Goal: Information Seeking & Learning: Compare options

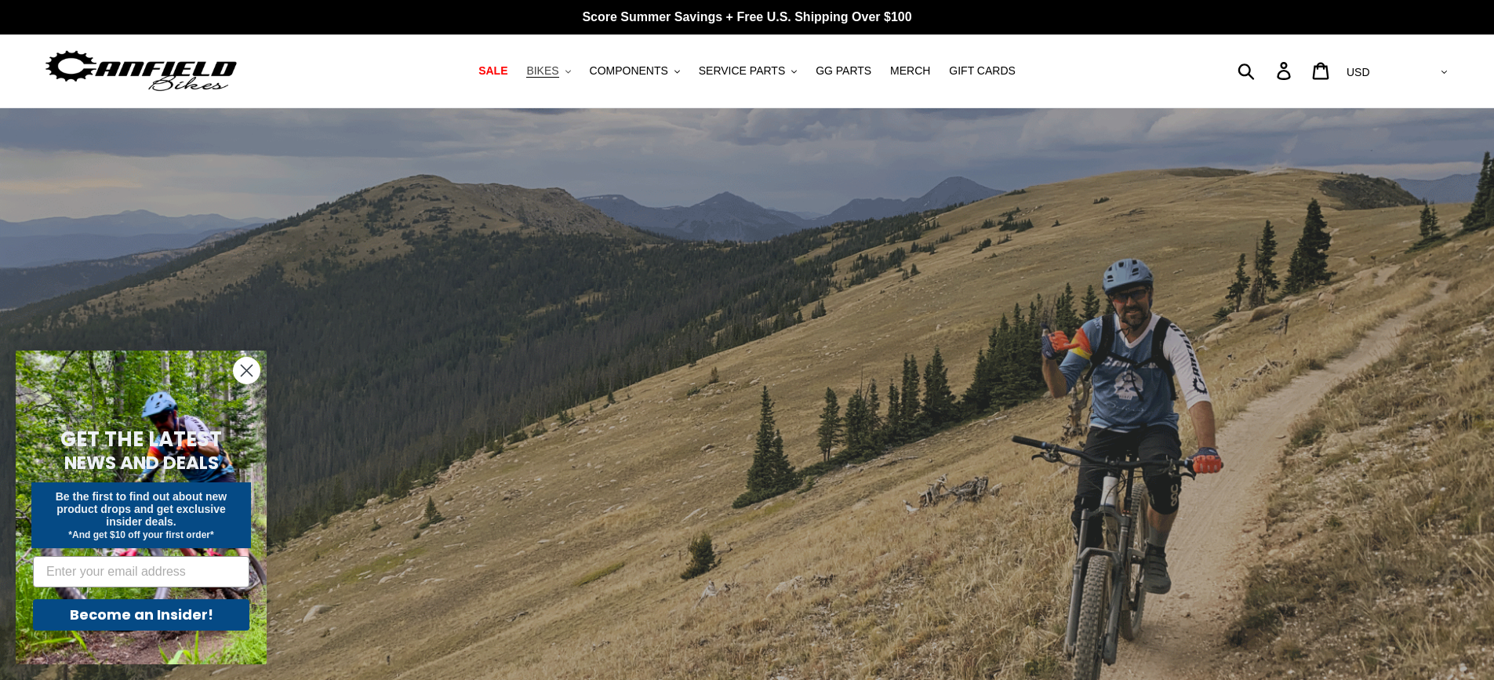
click at [576, 71] on button "BIKES .cls-1{fill:#231f20}" at bounding box center [549, 70] width 60 height 21
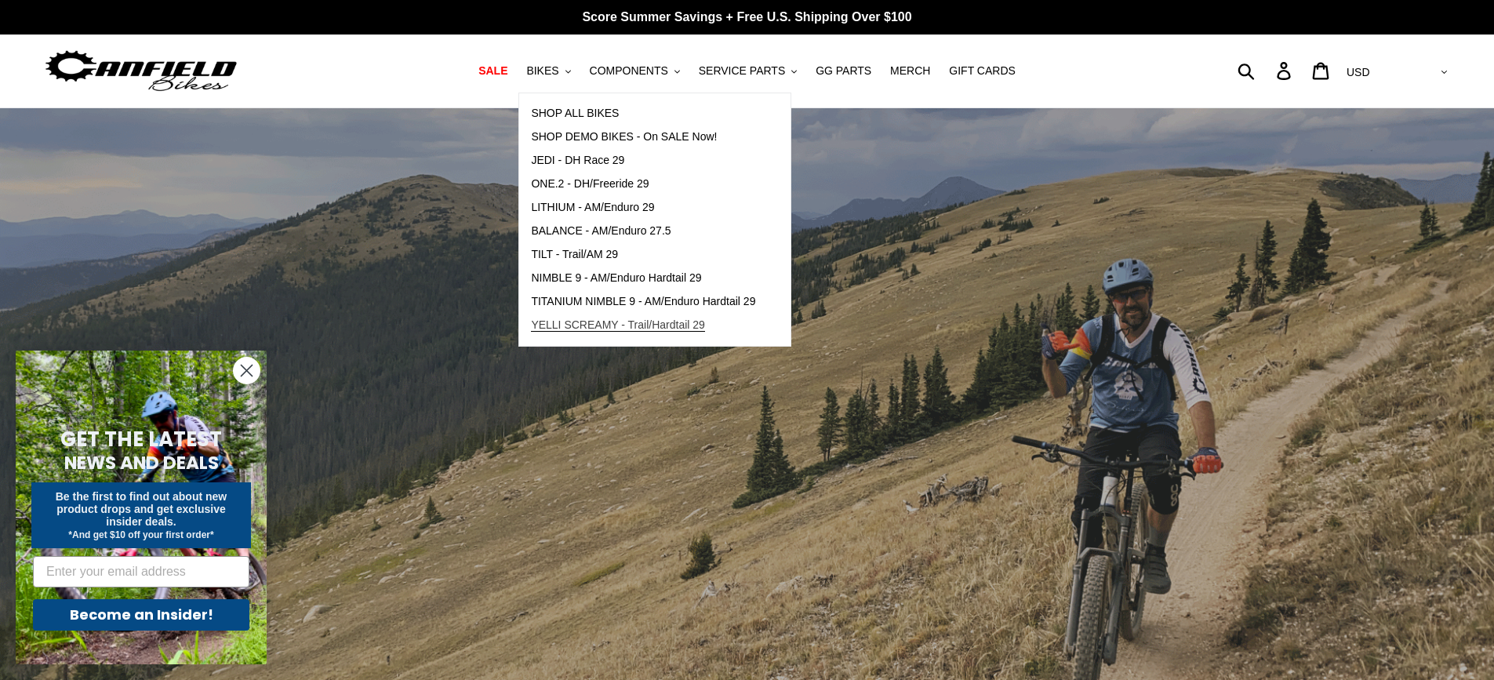
click at [568, 326] on span "YELLI SCREAMY - Trail/Hardtail 29" at bounding box center [618, 324] width 174 height 13
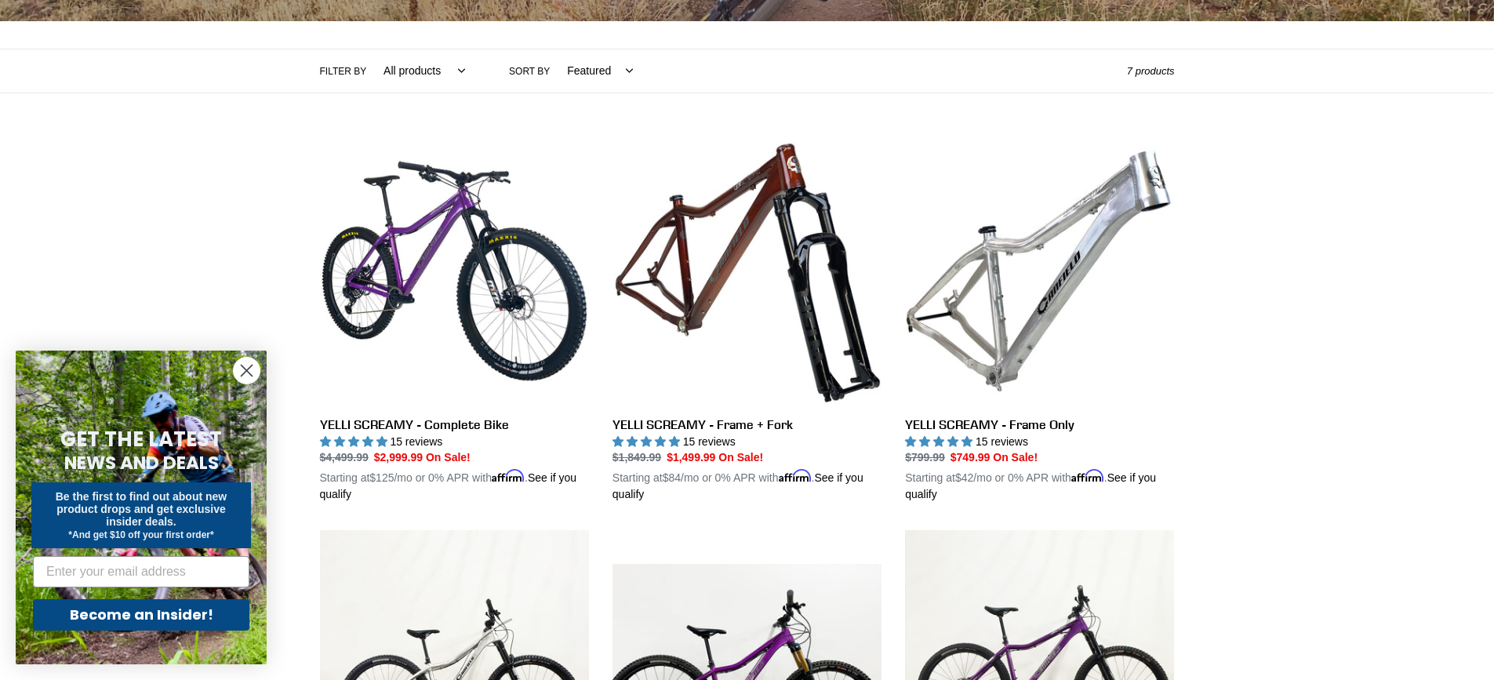
scroll to position [314, 0]
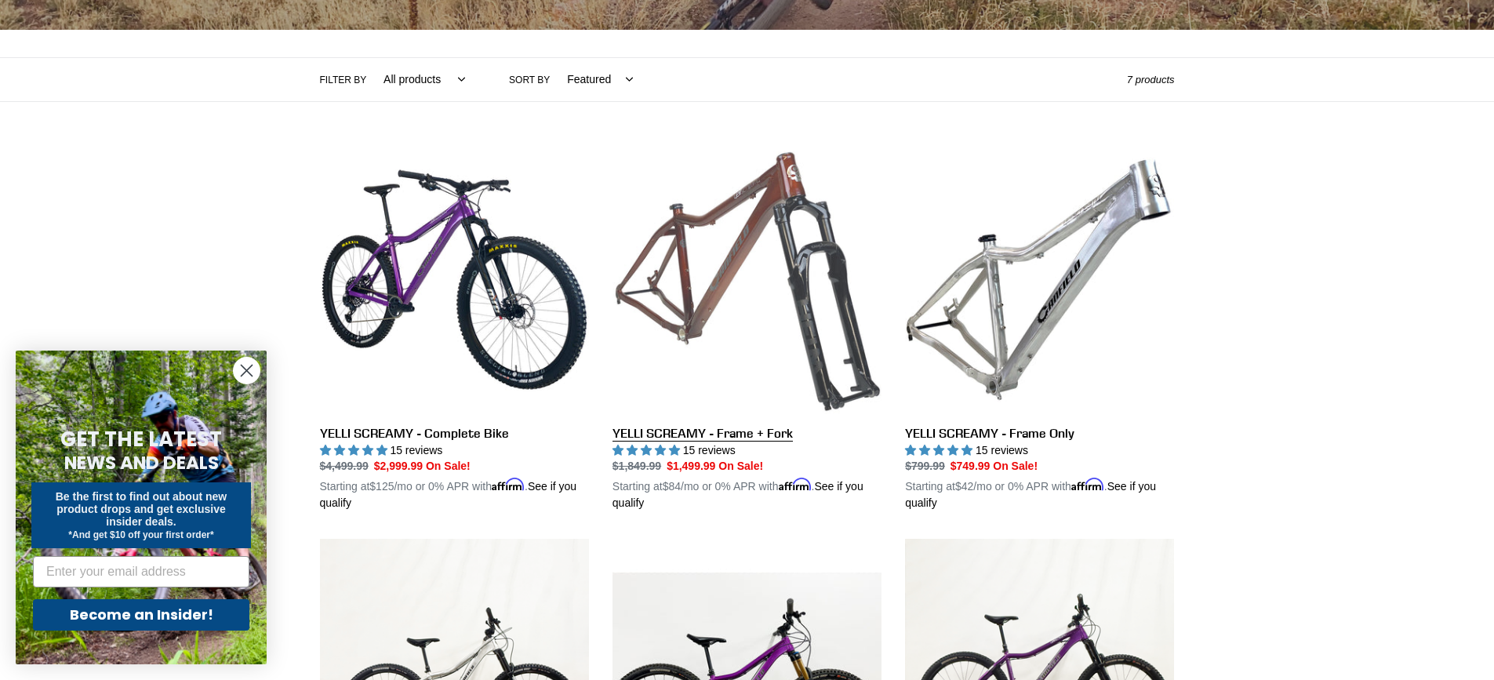
click at [697, 432] on link "YELLI SCREAMY - Frame + Fork" at bounding box center [747, 328] width 269 height 367
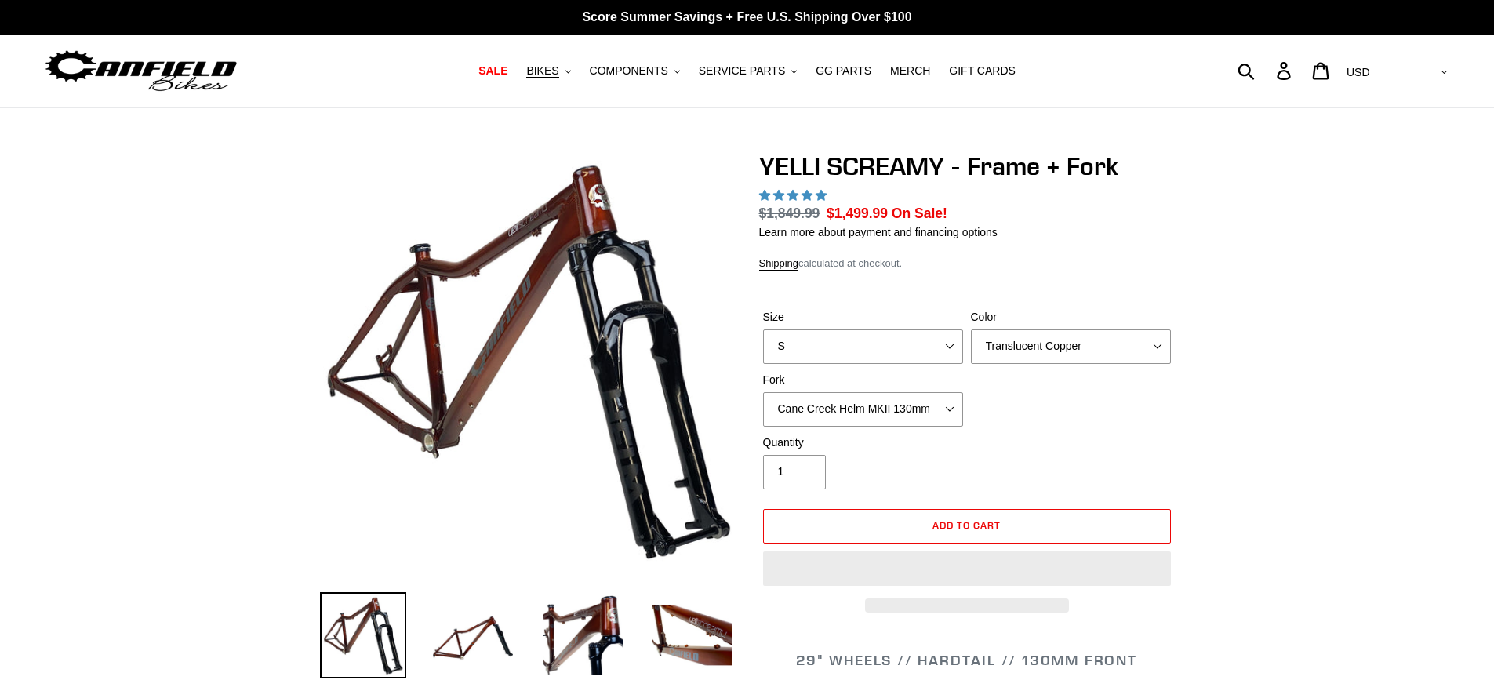
select select "highest-rating"
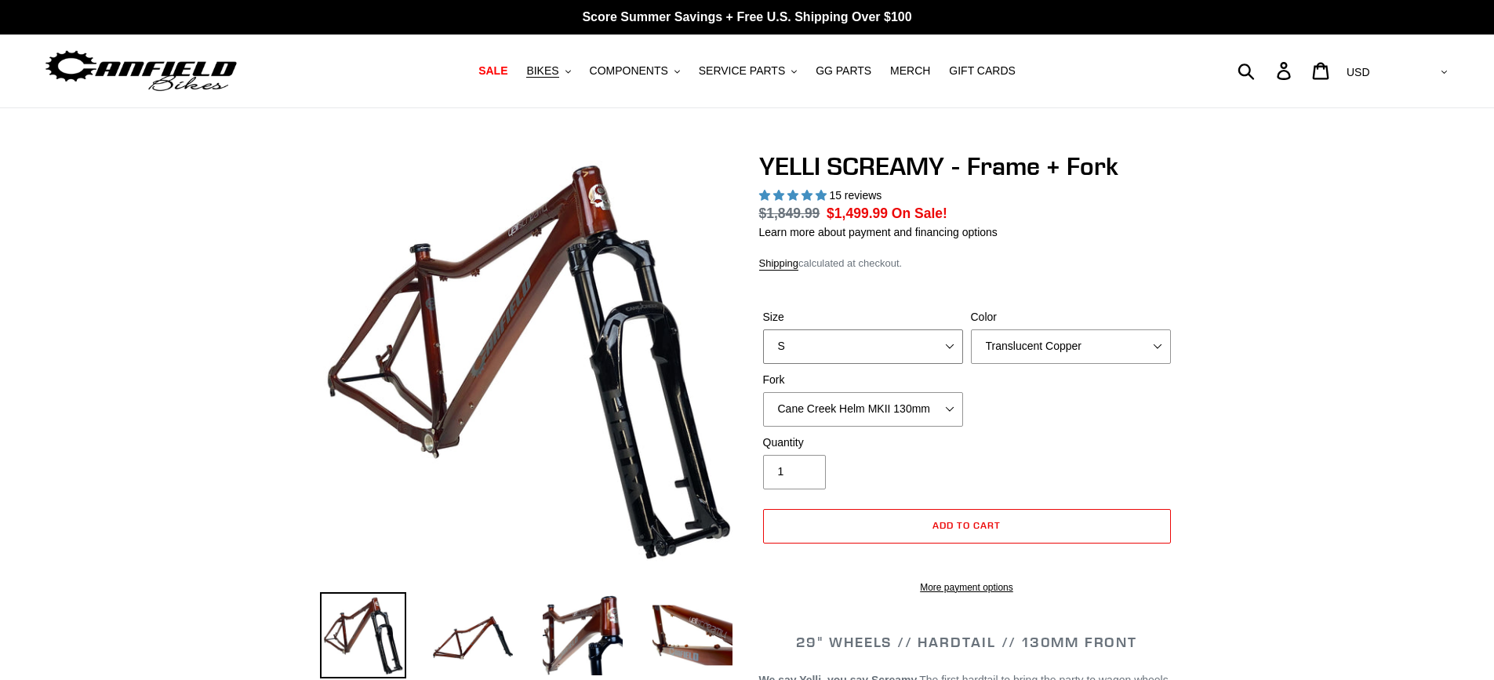
click at [952, 349] on select "S M L XL" at bounding box center [863, 346] width 200 height 35
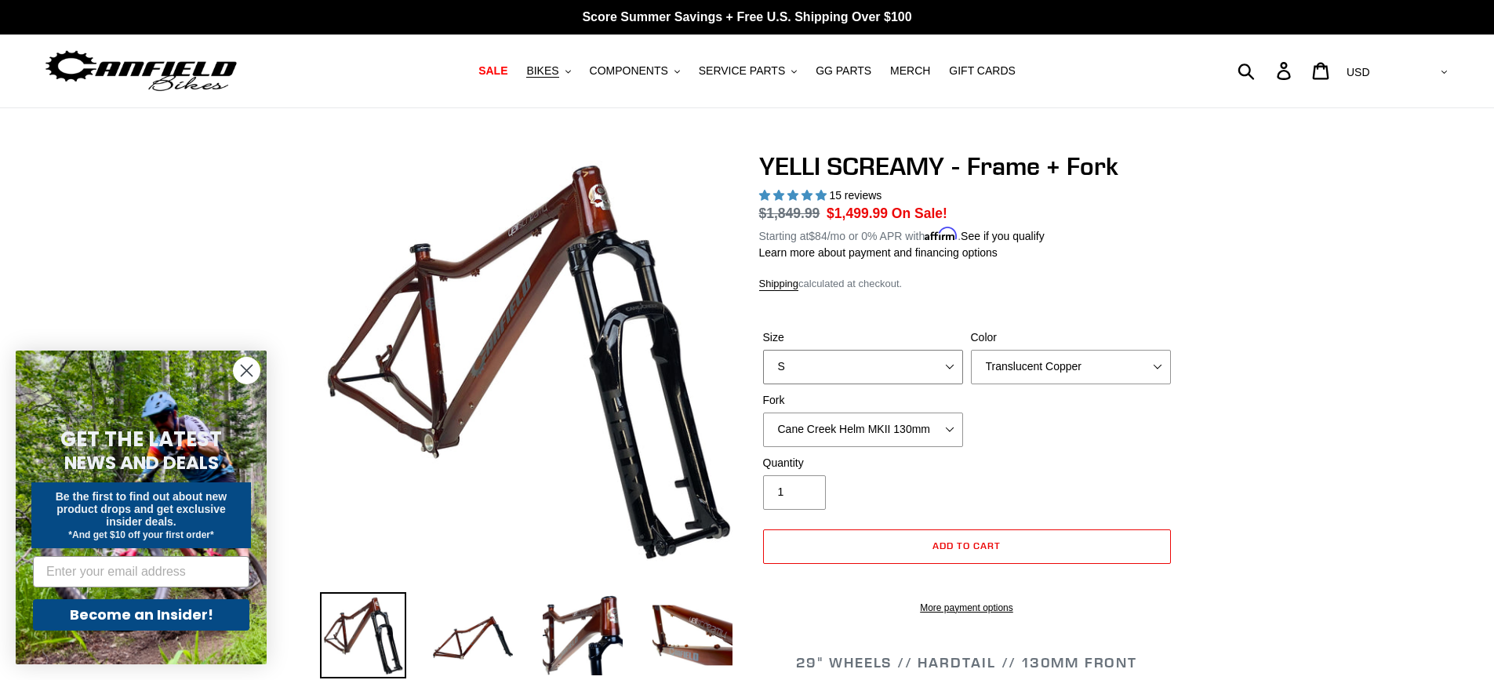
select select "L"
click at [763, 350] on select "S M L XL" at bounding box center [863, 367] width 200 height 35
click at [1164, 367] on select "Translucent Copper Purple Haze Raw" at bounding box center [1071, 367] width 200 height 35
select select "Purple Haze"
click at [971, 350] on select "Translucent Copper Purple Haze Raw" at bounding box center [1071, 367] width 200 height 35
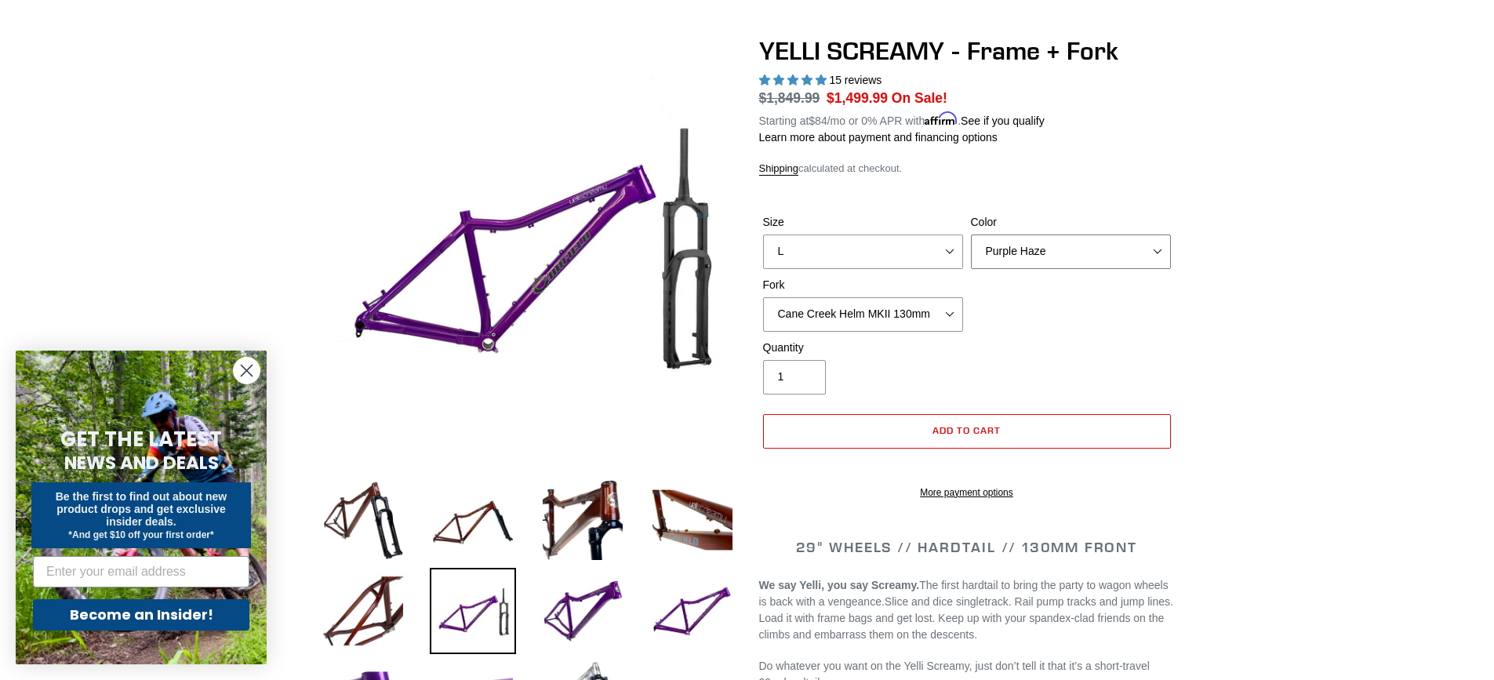
scroll to position [157, 0]
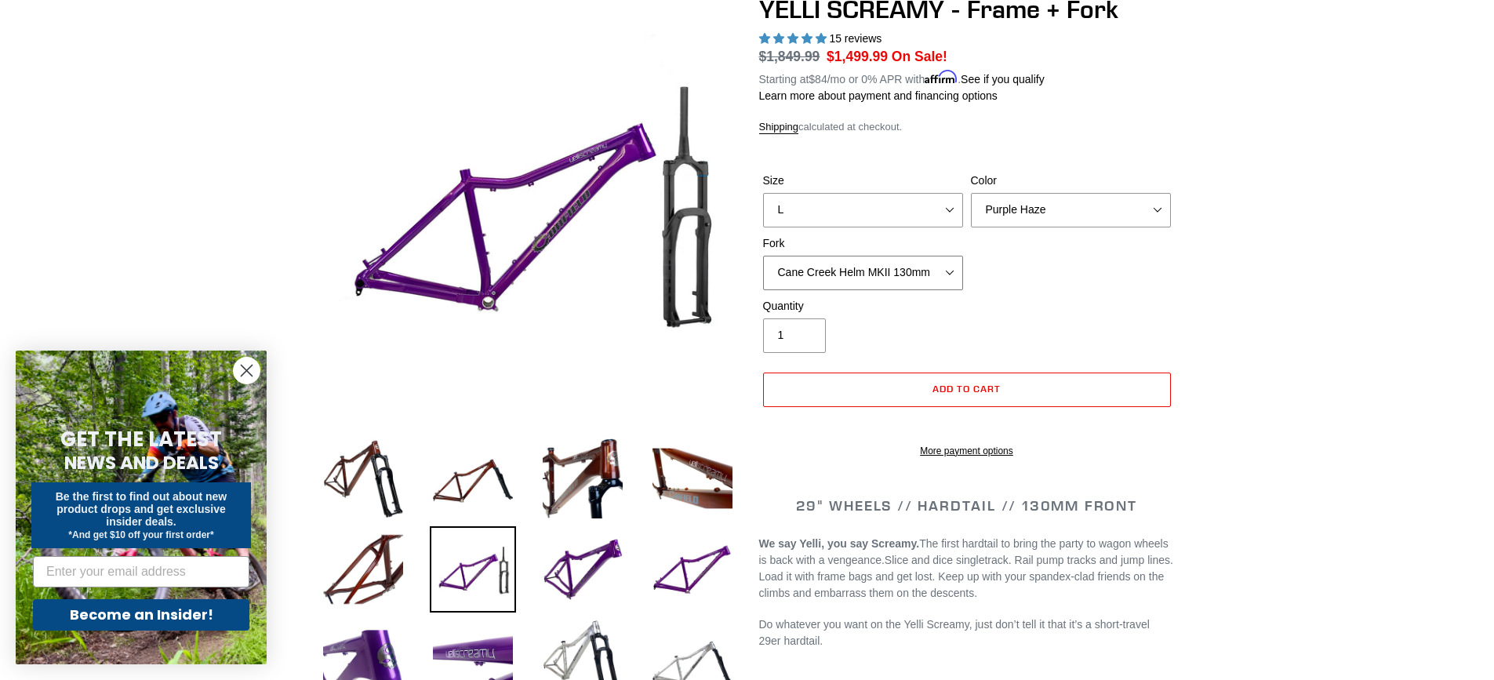
click at [952, 270] on select "Cane Creek Helm MKII 130mm Fox 34 SL Factory Grip X 130mm RockShox Pike Ultimat…" at bounding box center [863, 273] width 200 height 35
select select "Fox 34 SL Factory Grip X 130mm"
click at [763, 256] on select "Cane Creek Helm MKII 130mm Fox 34 SL Factory Grip X 130mm RockShox Pike Ultimat…" at bounding box center [863, 273] width 200 height 35
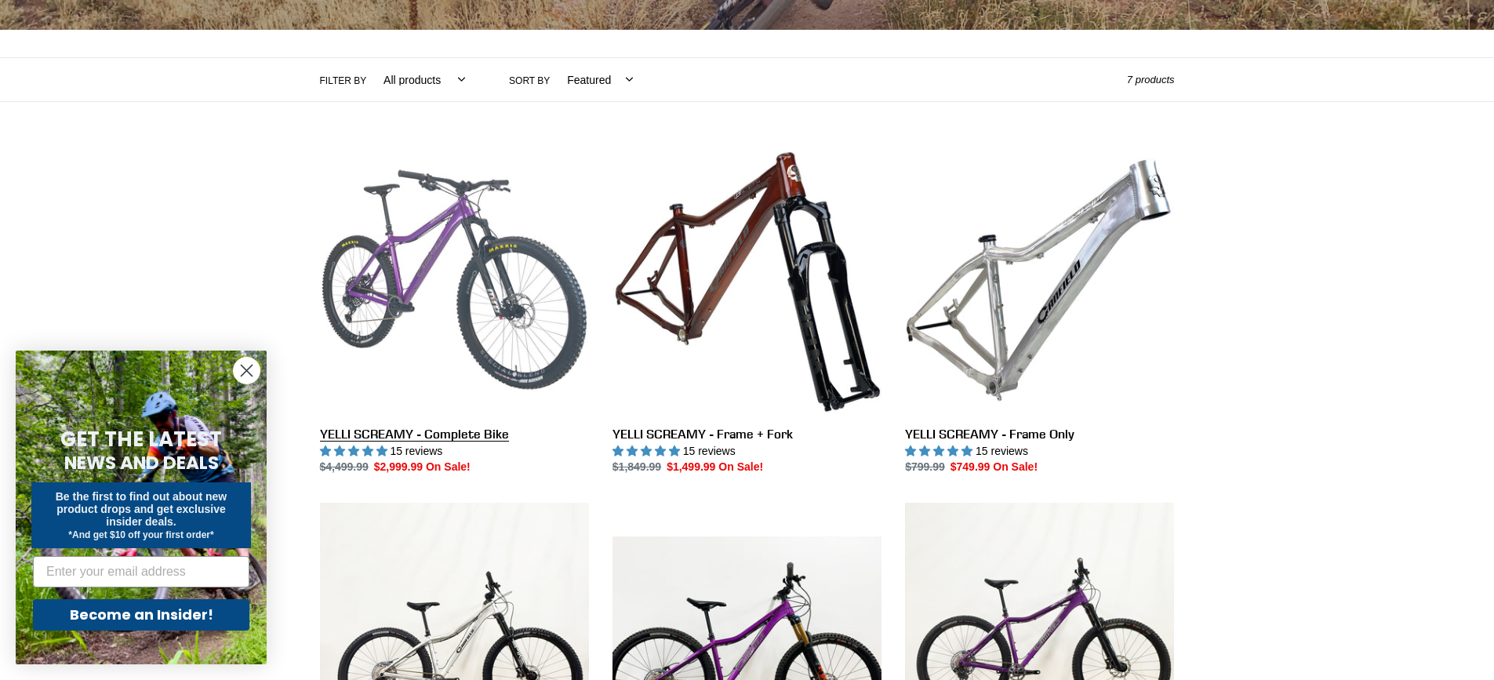
click at [454, 431] on link "YELLI SCREAMY - Complete Bike" at bounding box center [454, 310] width 269 height 330
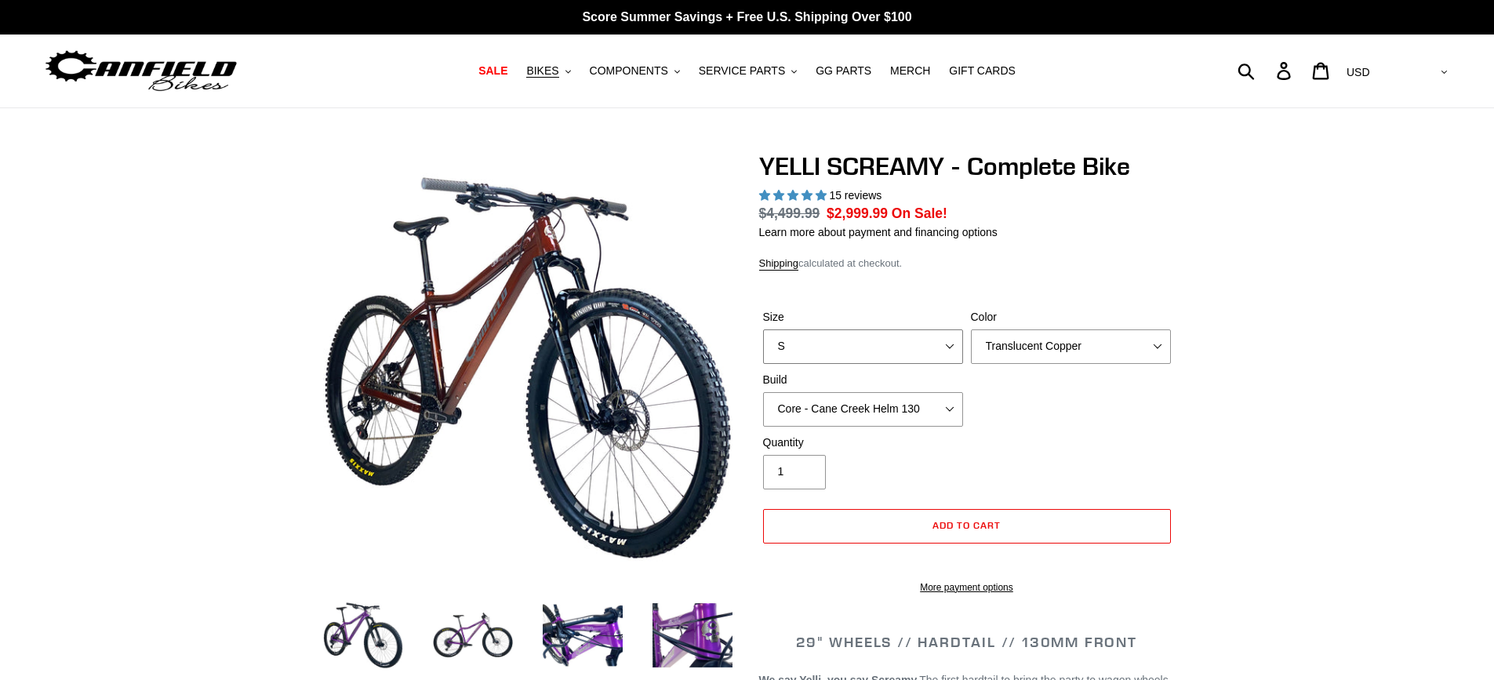
select select "highest-rating"
click at [949, 347] on select "S M L XL" at bounding box center [863, 346] width 200 height 35
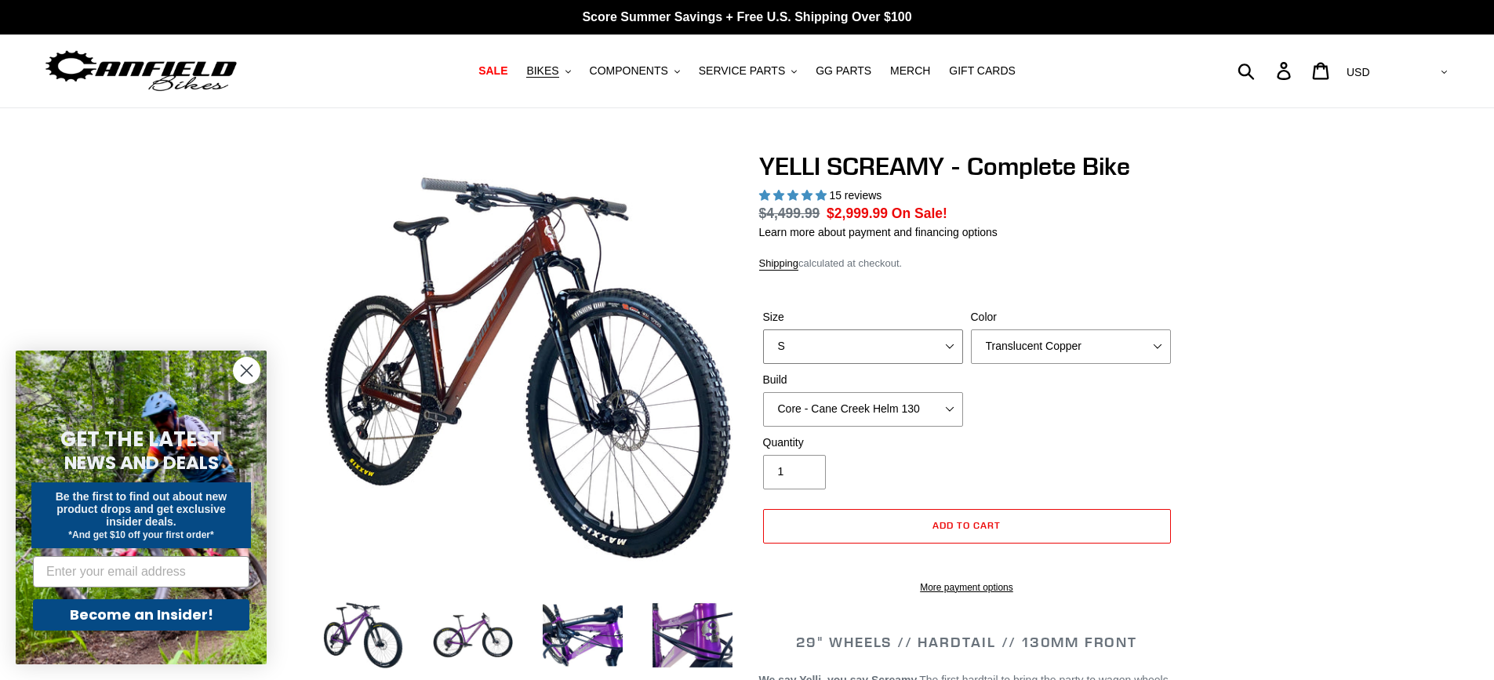
select select "L"
click at [763, 329] on select "S M L XL" at bounding box center [863, 346] width 200 height 35
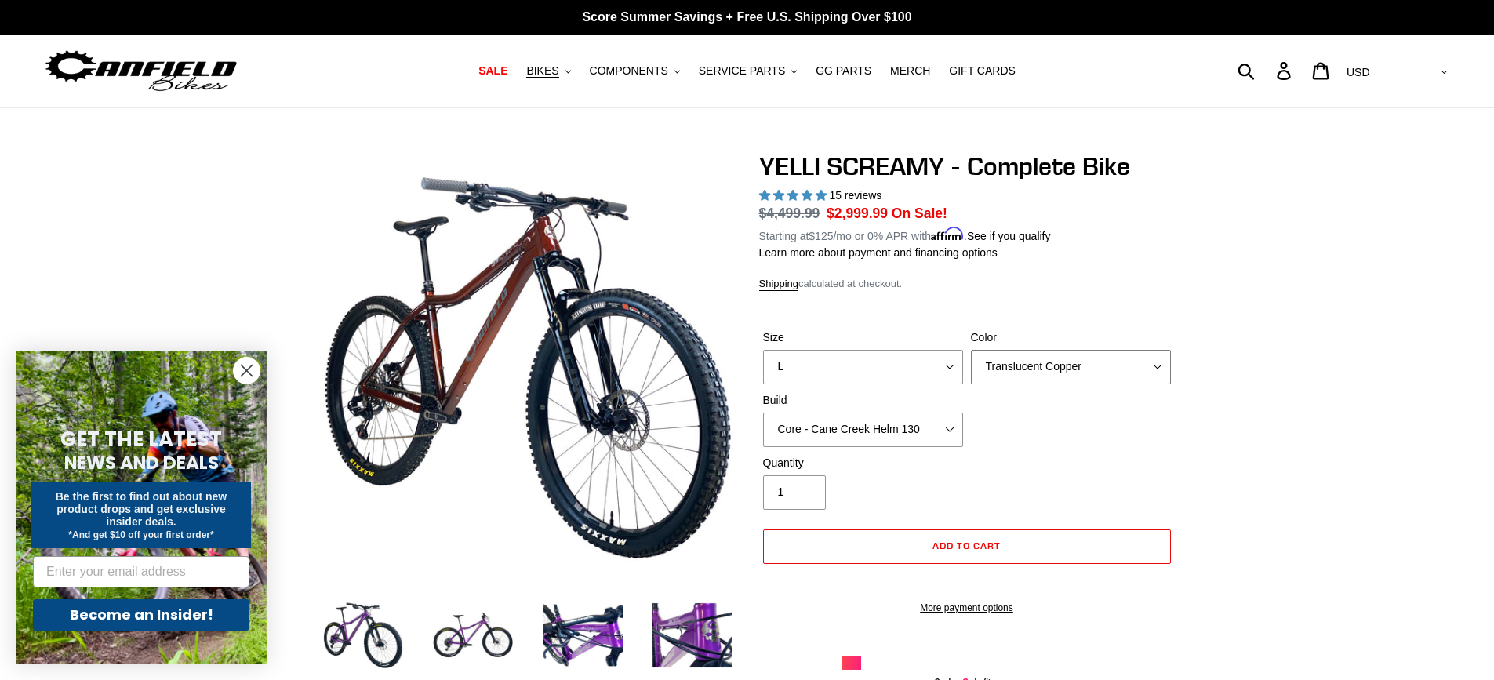
click at [1161, 366] on select "Translucent Copper Purple Haze Raw" at bounding box center [1071, 367] width 200 height 35
select select "Purple Haze"
click at [971, 350] on select "Translucent Copper Purple Haze Raw" at bounding box center [1071, 367] width 200 height 35
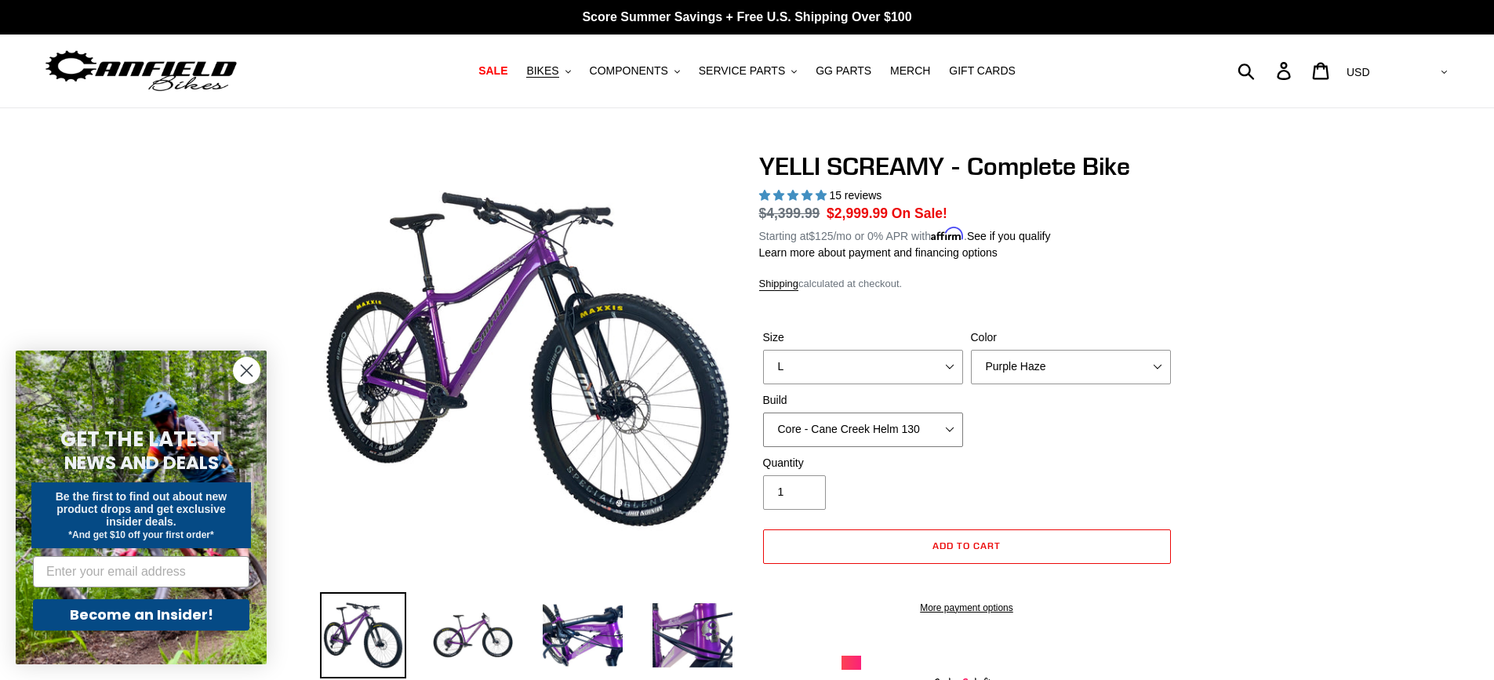
click at [960, 424] on select "Core - Cane Creek Helm 130 Pro - Cane Creek Helm 130 Core - Fox 34 SL Factory G…" at bounding box center [863, 430] width 200 height 35
select select "Core - RockShox Pike Ultimate 130"
click at [763, 413] on select "Core - Cane Creek Helm 130 Pro - Cane Creek Helm 130 Core - Fox 34 SL Factory G…" at bounding box center [863, 430] width 200 height 35
click at [577, 71] on button "BIKES .cls-1{fill:#231f20}" at bounding box center [549, 70] width 60 height 21
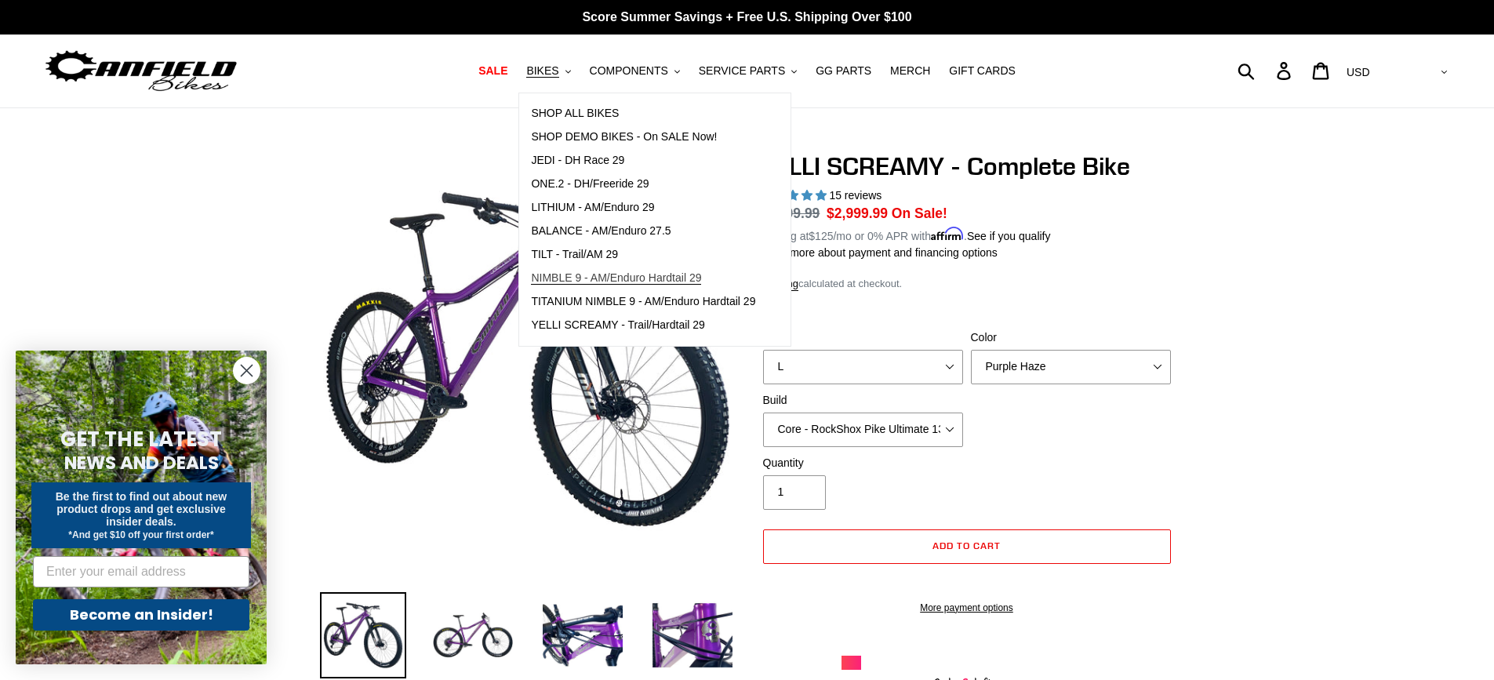
click at [613, 278] on span "NIMBLE 9 - AM/Enduro Hardtail 29" at bounding box center [616, 277] width 170 height 13
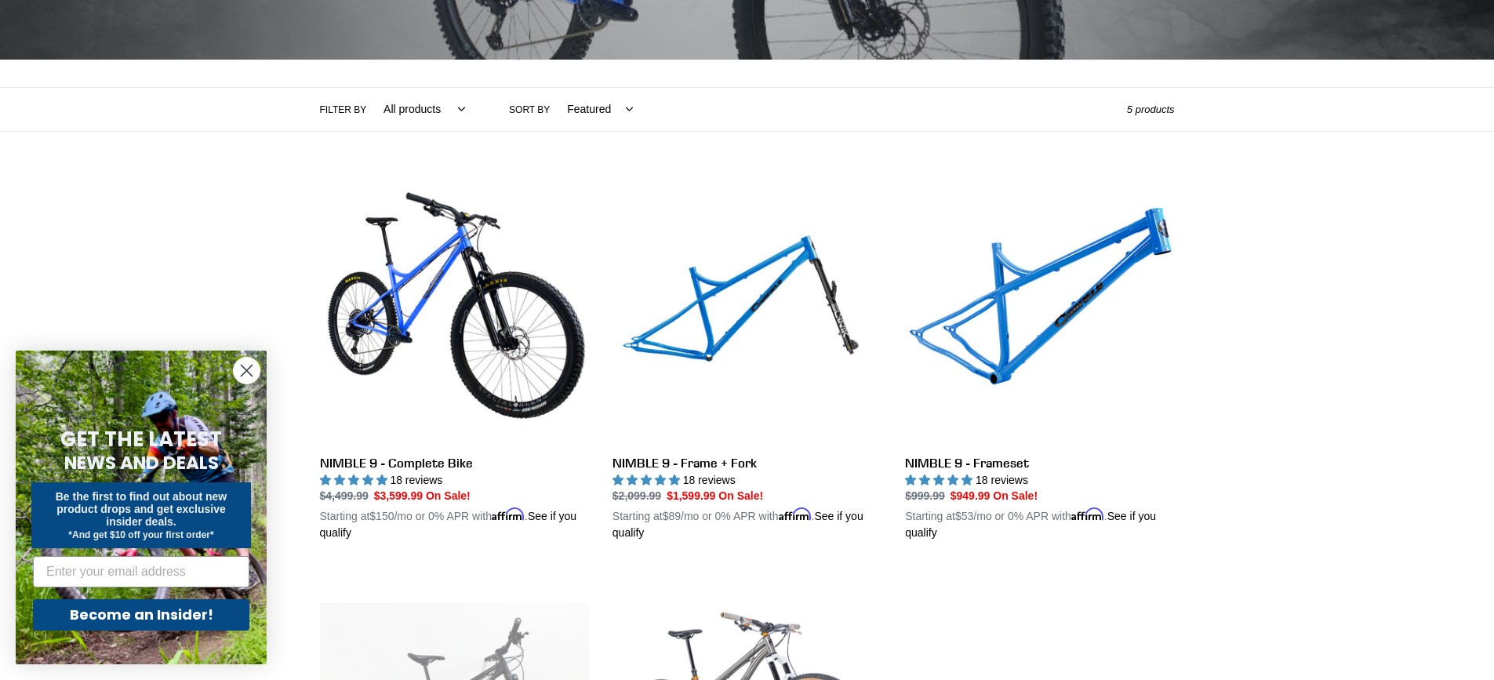
scroll to position [235, 0]
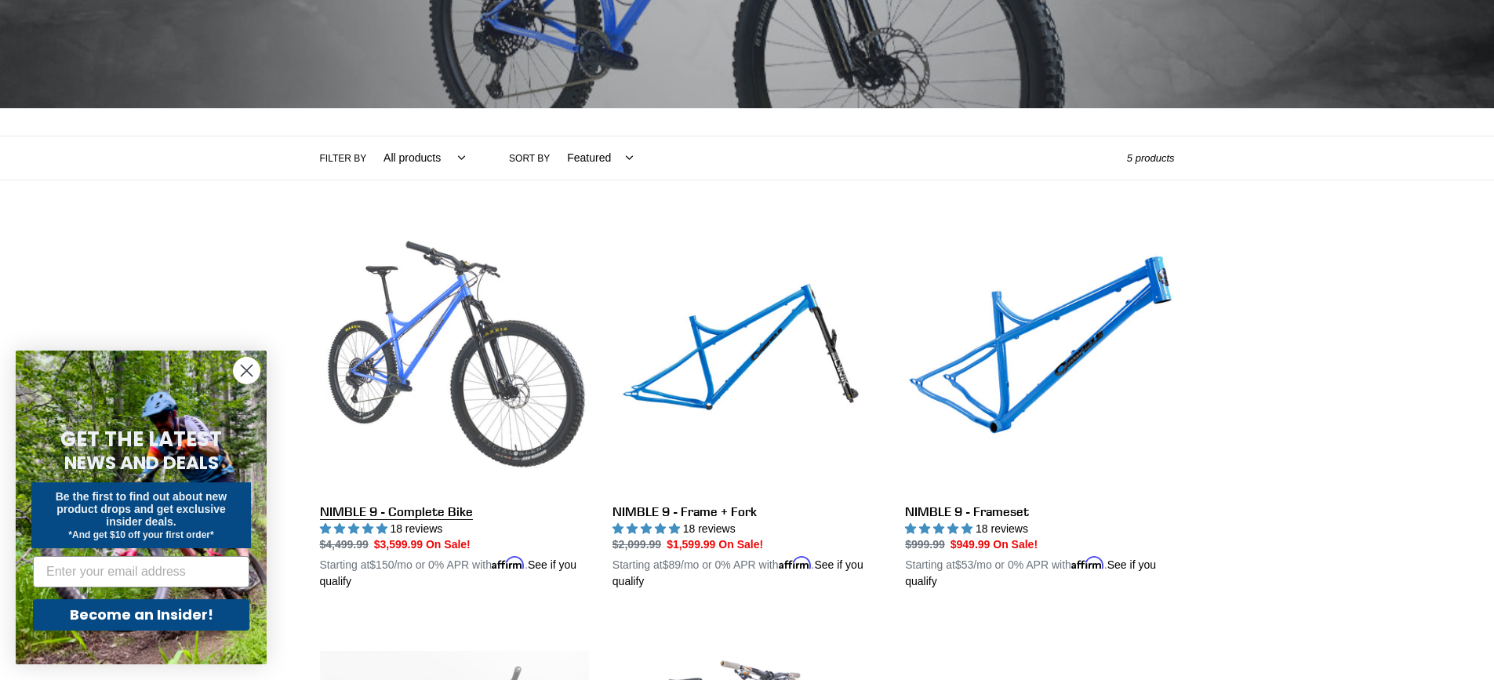
click at [417, 512] on link "NIMBLE 9 - Complete Bike" at bounding box center [454, 407] width 269 height 367
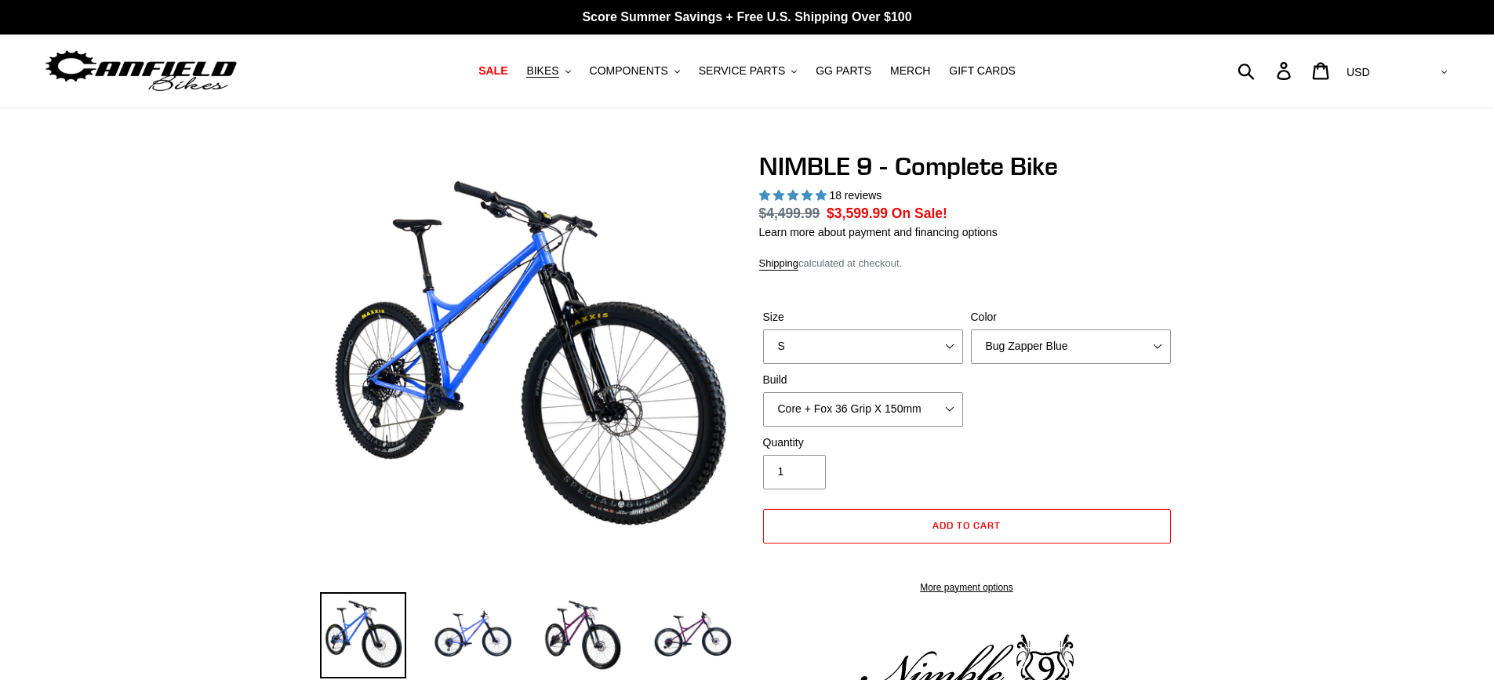
select select "highest-rating"
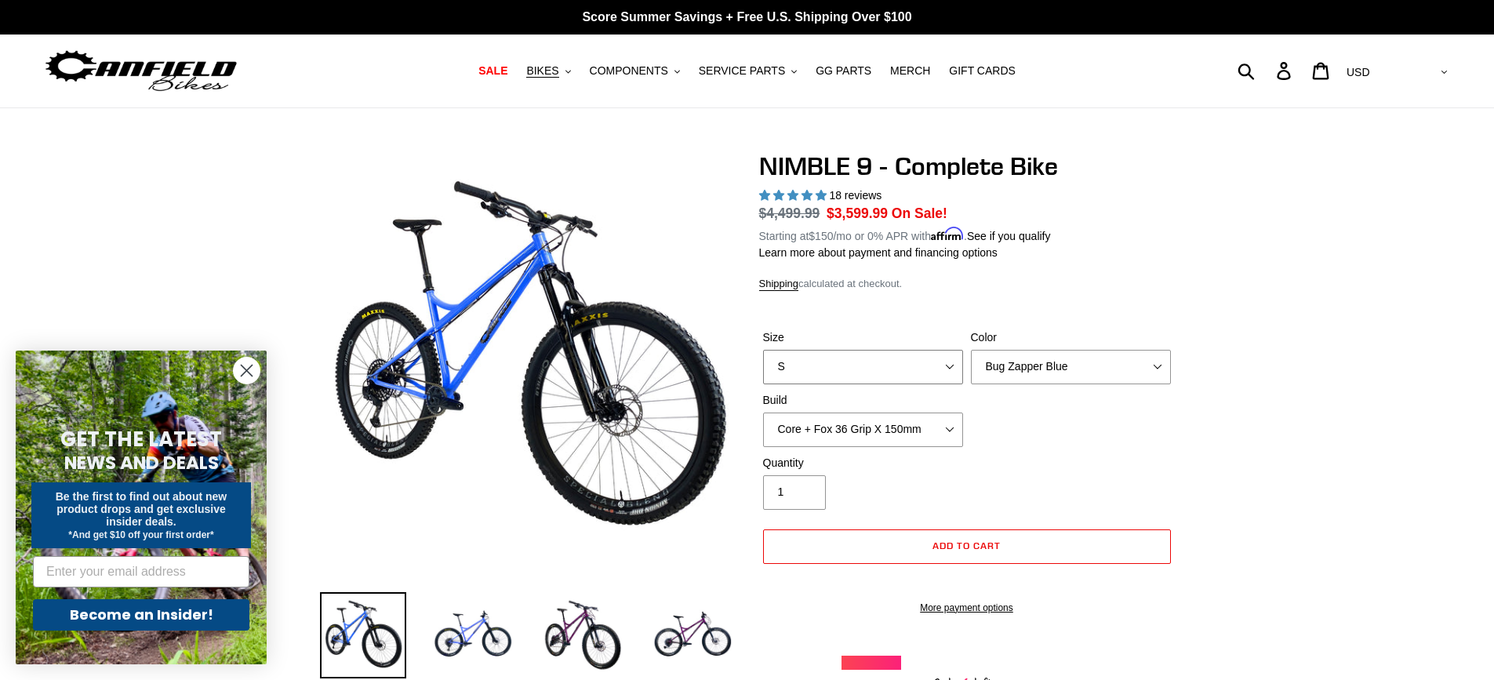
click at [950, 373] on select "S M L XL" at bounding box center [863, 367] width 200 height 35
select select "L"
click at [763, 350] on select "S M L XL" at bounding box center [863, 367] width 200 height 35
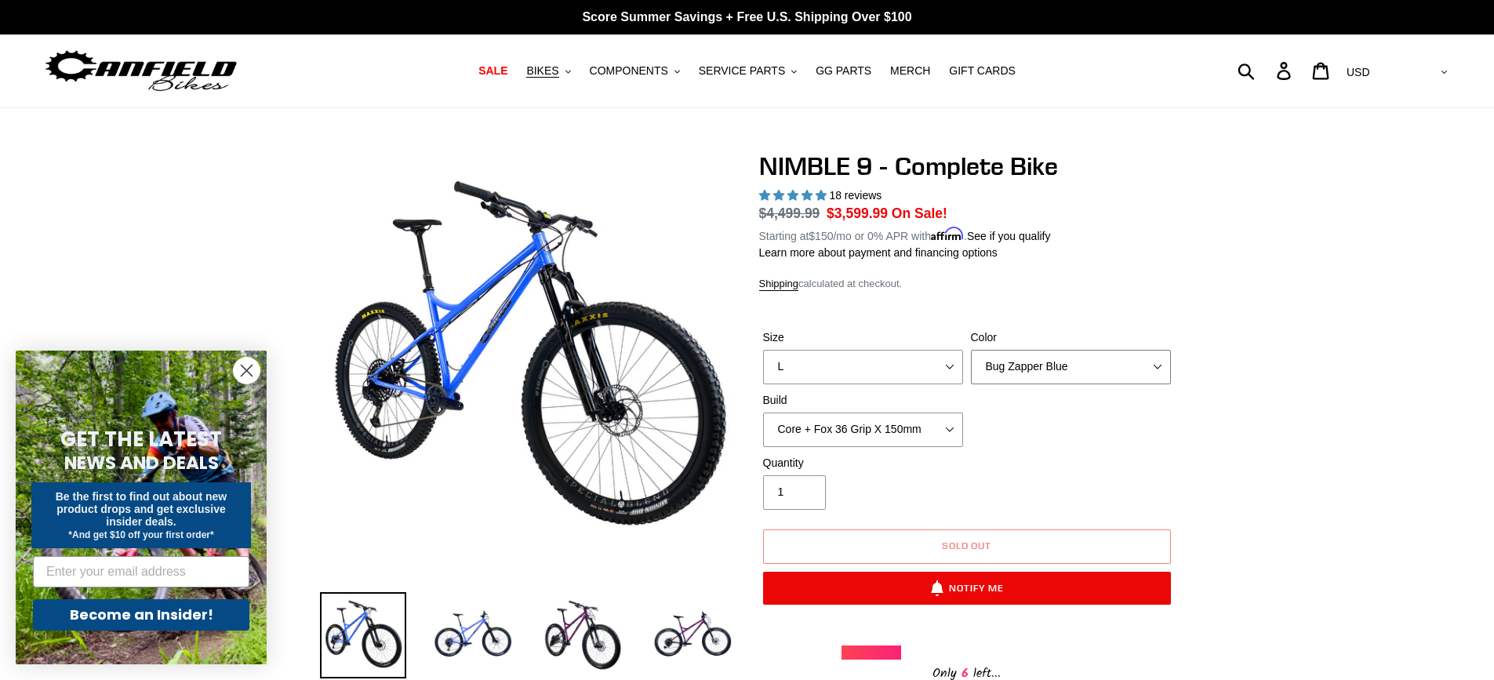
click at [1159, 369] on select "Bug Zapper Blue Purple Haze - Sold Out Galaxy Black" at bounding box center [1071, 367] width 200 height 35
select select "Purple Haze - Sold Out"
click at [971, 350] on select "Bug Zapper Blue Purple Haze - Sold Out Galaxy Black" at bounding box center [1071, 367] width 200 height 35
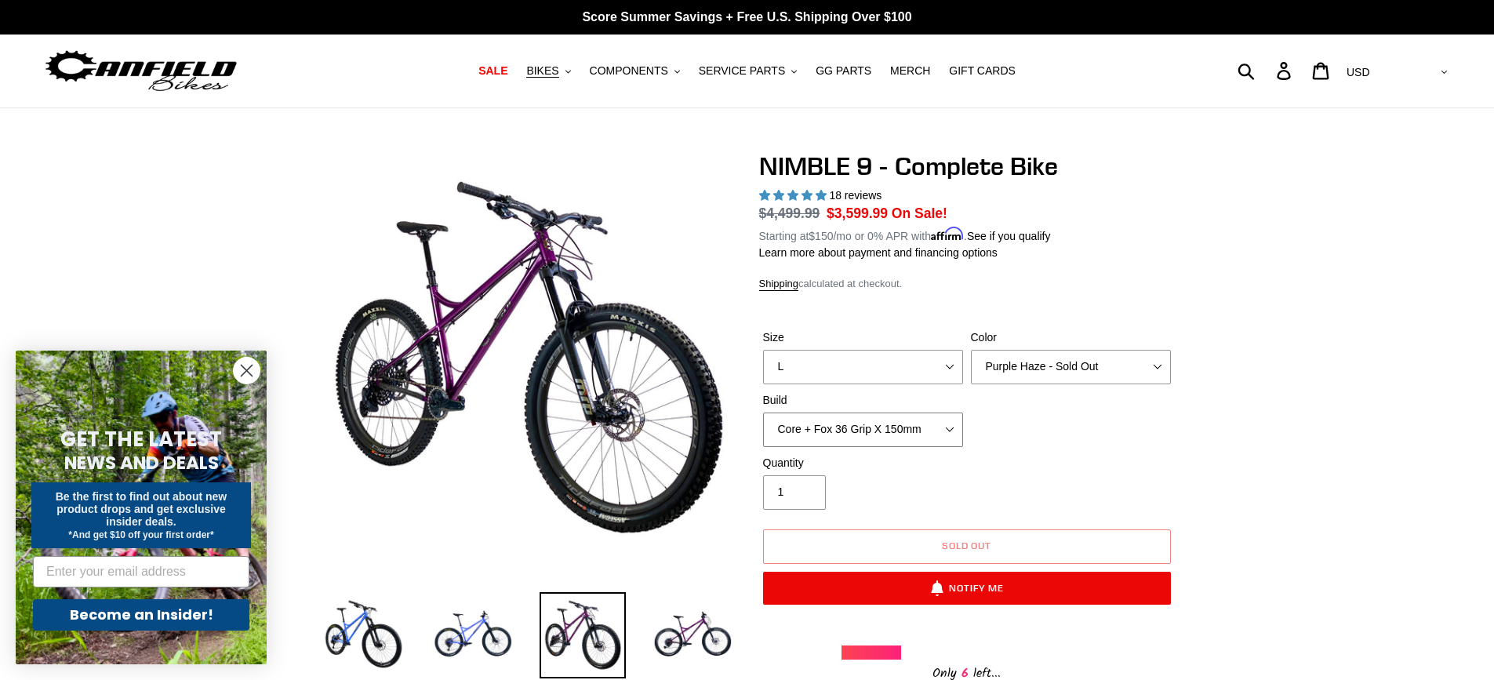
click at [955, 438] on select "Core + Fox 36 Grip X 150mm Pro + Fox 36 Grip X 150mm Core + RockShox Lyrik Ulti…" at bounding box center [863, 430] width 200 height 35
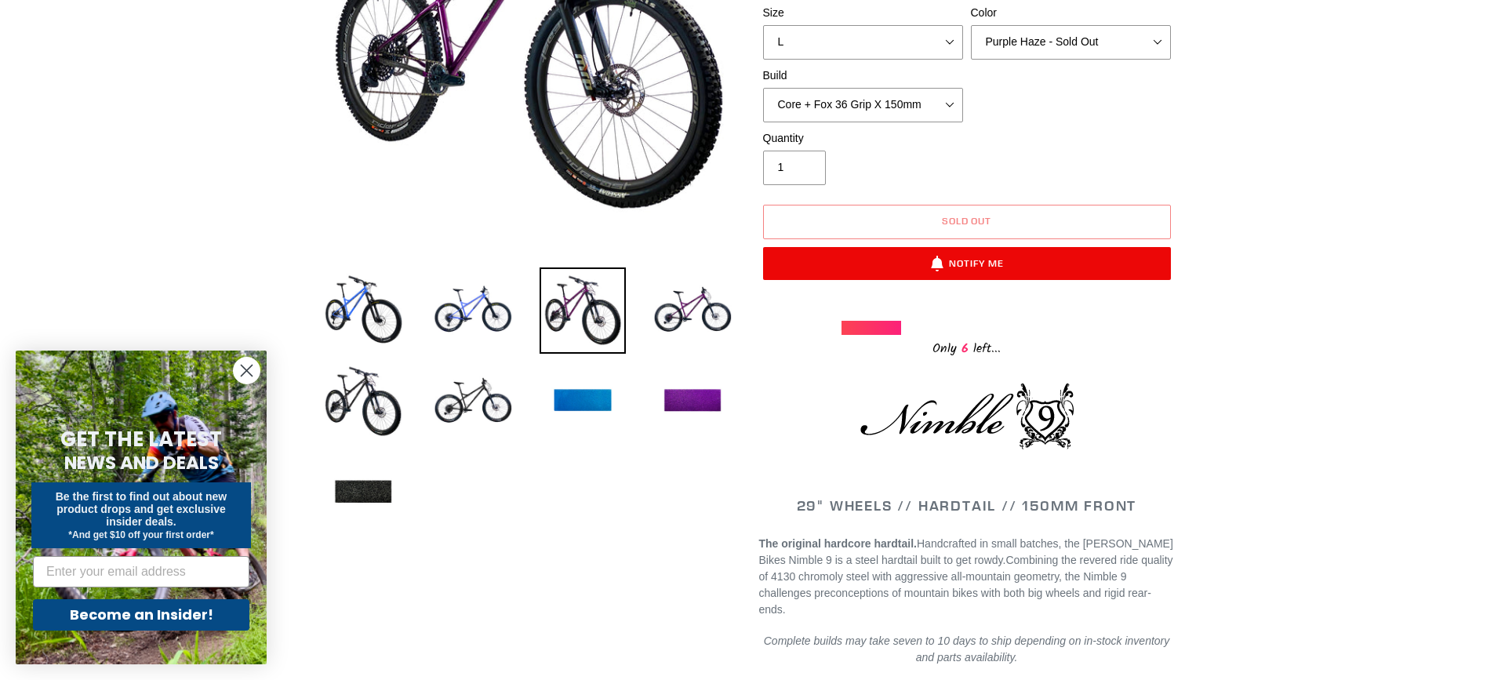
scroll to position [314, 0]
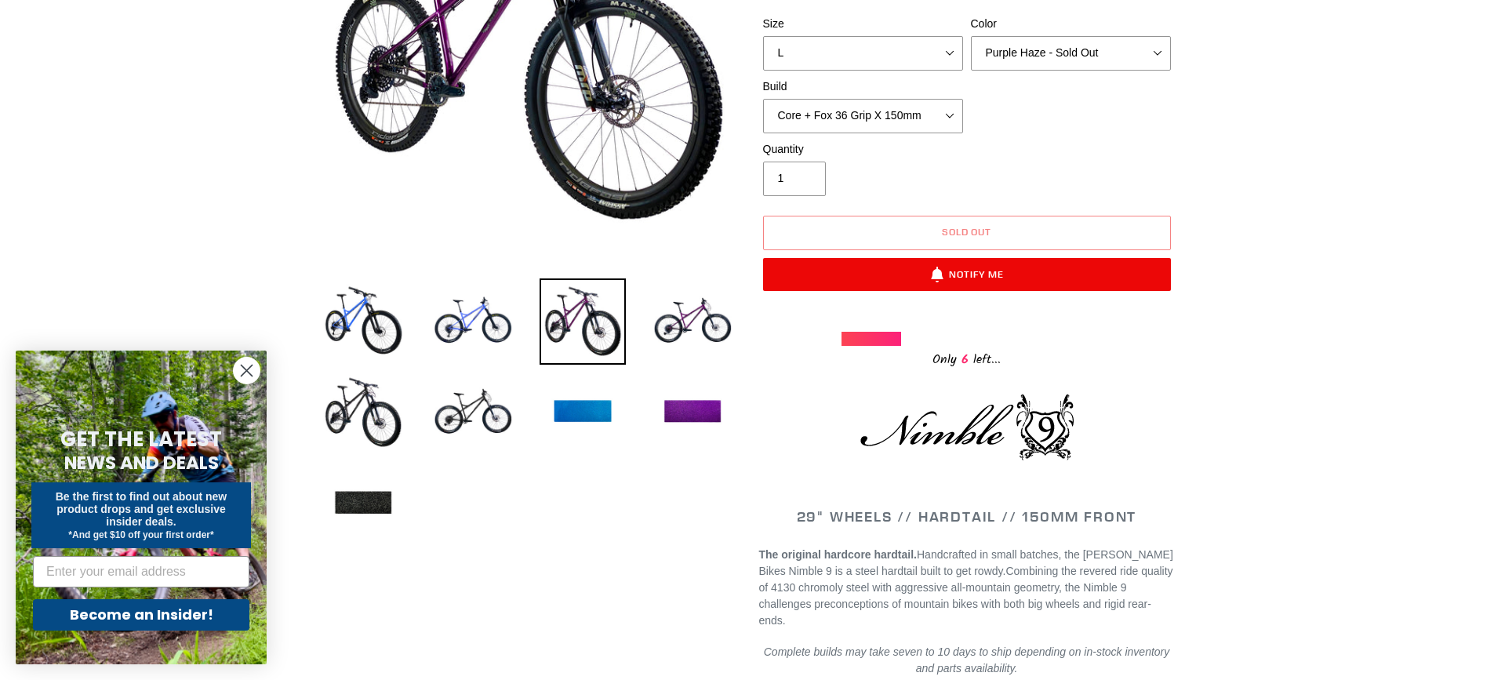
click at [686, 324] on img at bounding box center [693, 321] width 86 height 86
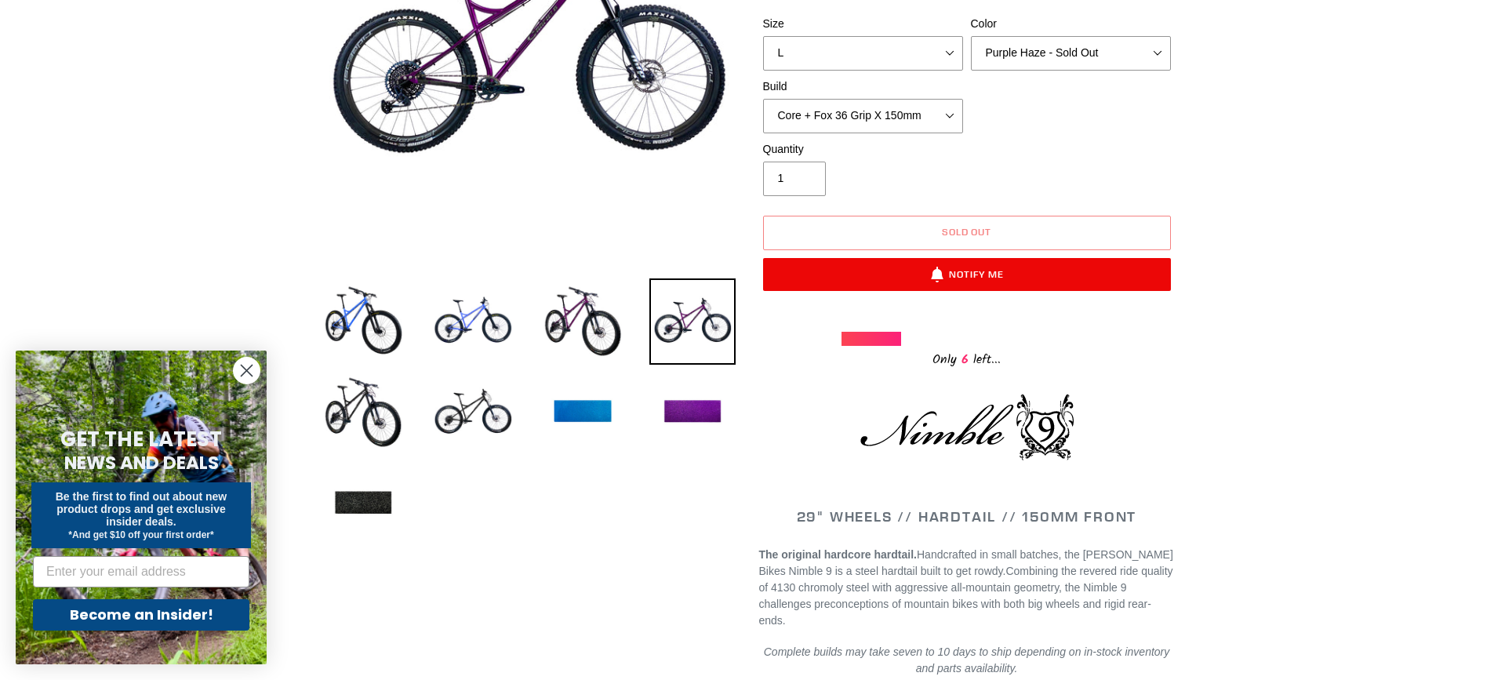
click at [704, 405] on img at bounding box center [693, 412] width 86 height 86
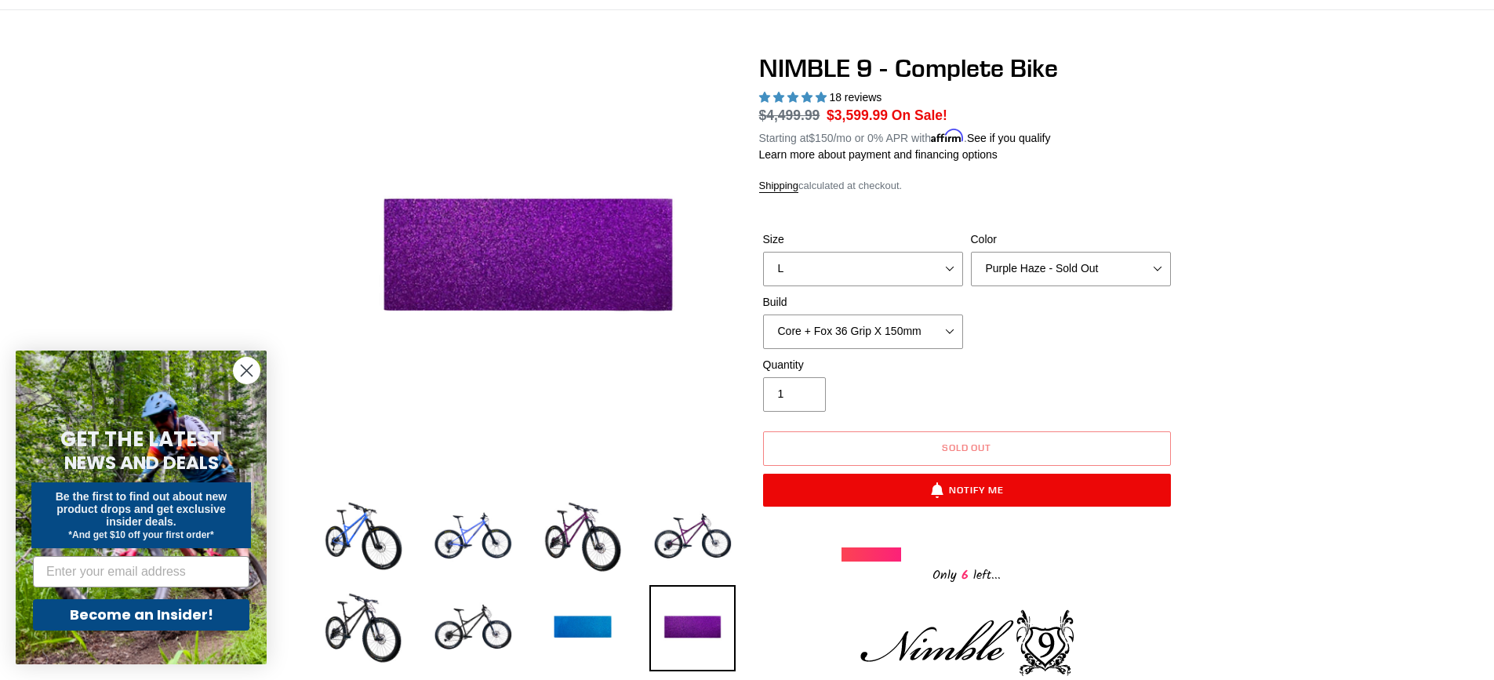
scroll to position [78, 0]
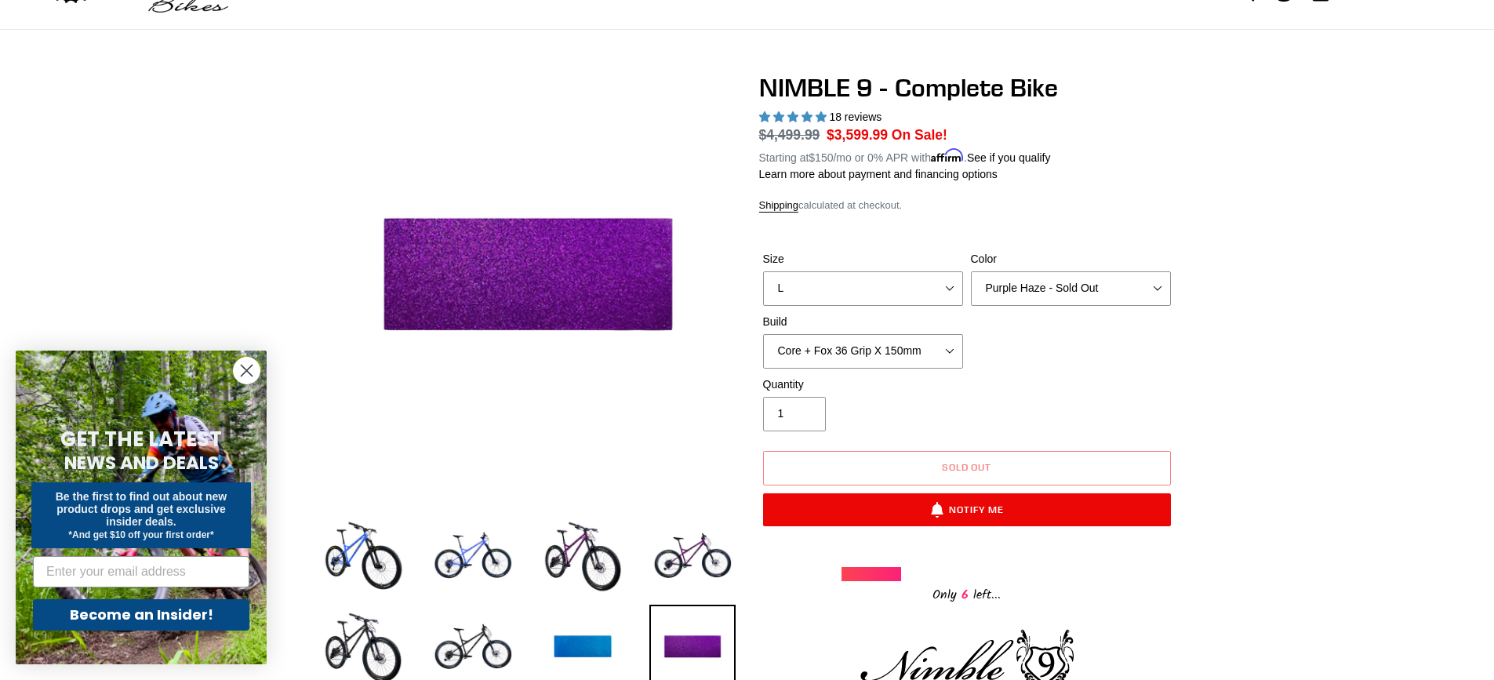
click at [593, 555] on img at bounding box center [583, 557] width 86 height 86
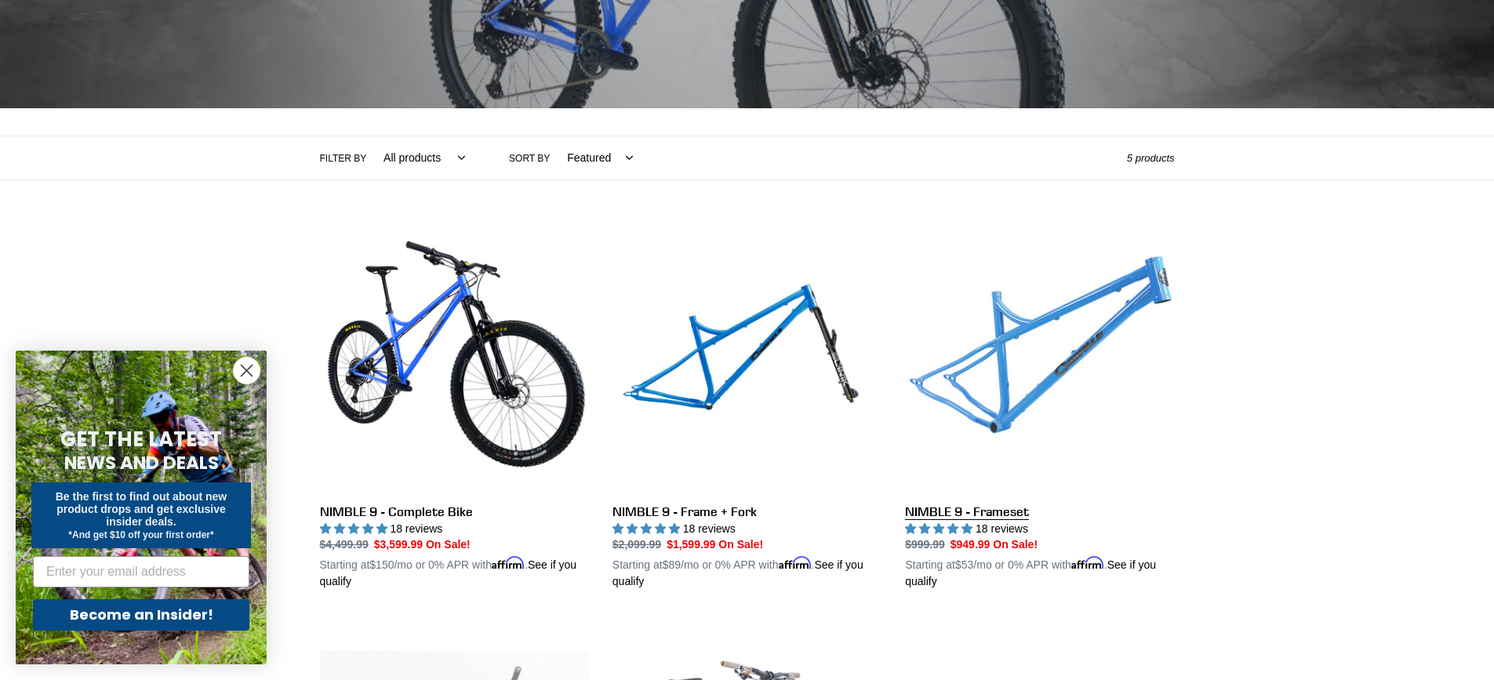
click at [973, 511] on link "NIMBLE 9 - Frameset" at bounding box center [1039, 407] width 269 height 367
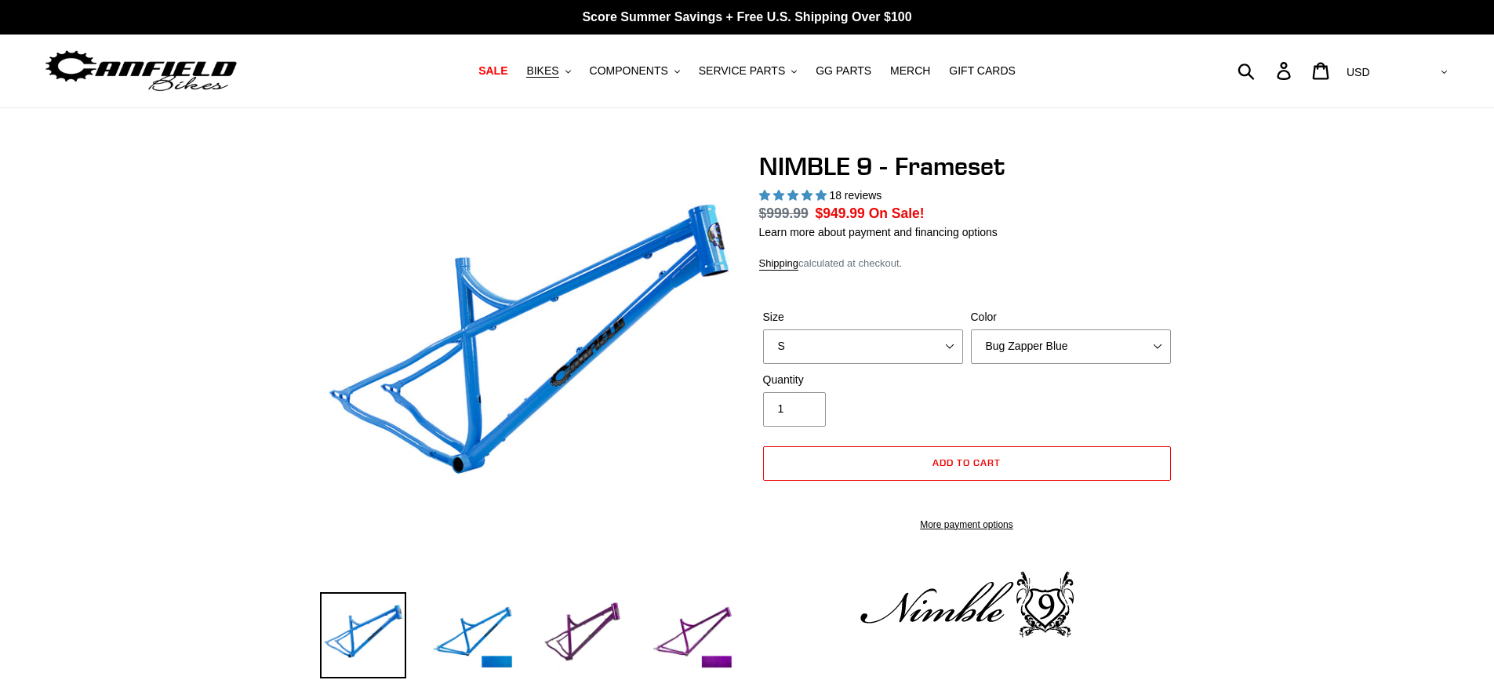
select select "highest-rating"
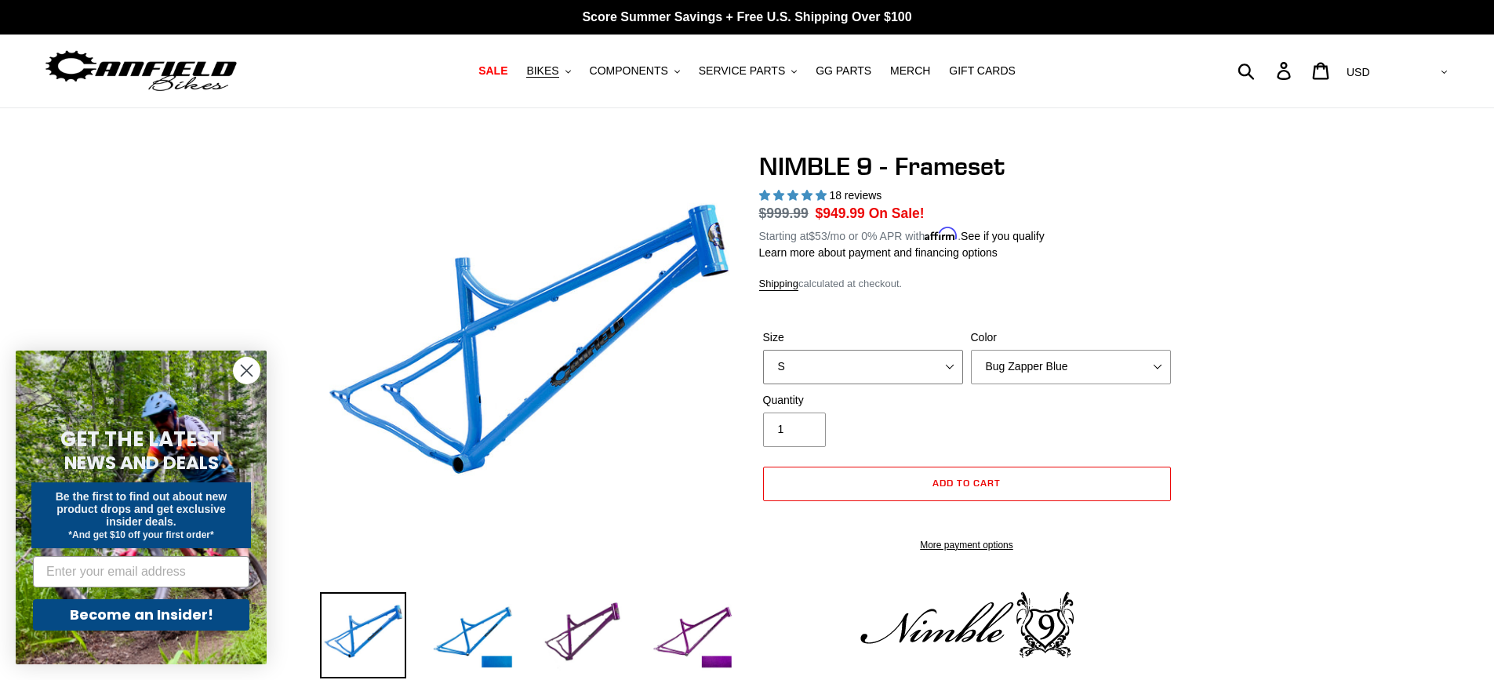
click at [951, 350] on select "S M L XL" at bounding box center [863, 367] width 200 height 35
select select "L"
click at [763, 350] on select "S M L XL" at bounding box center [863, 367] width 200 height 35
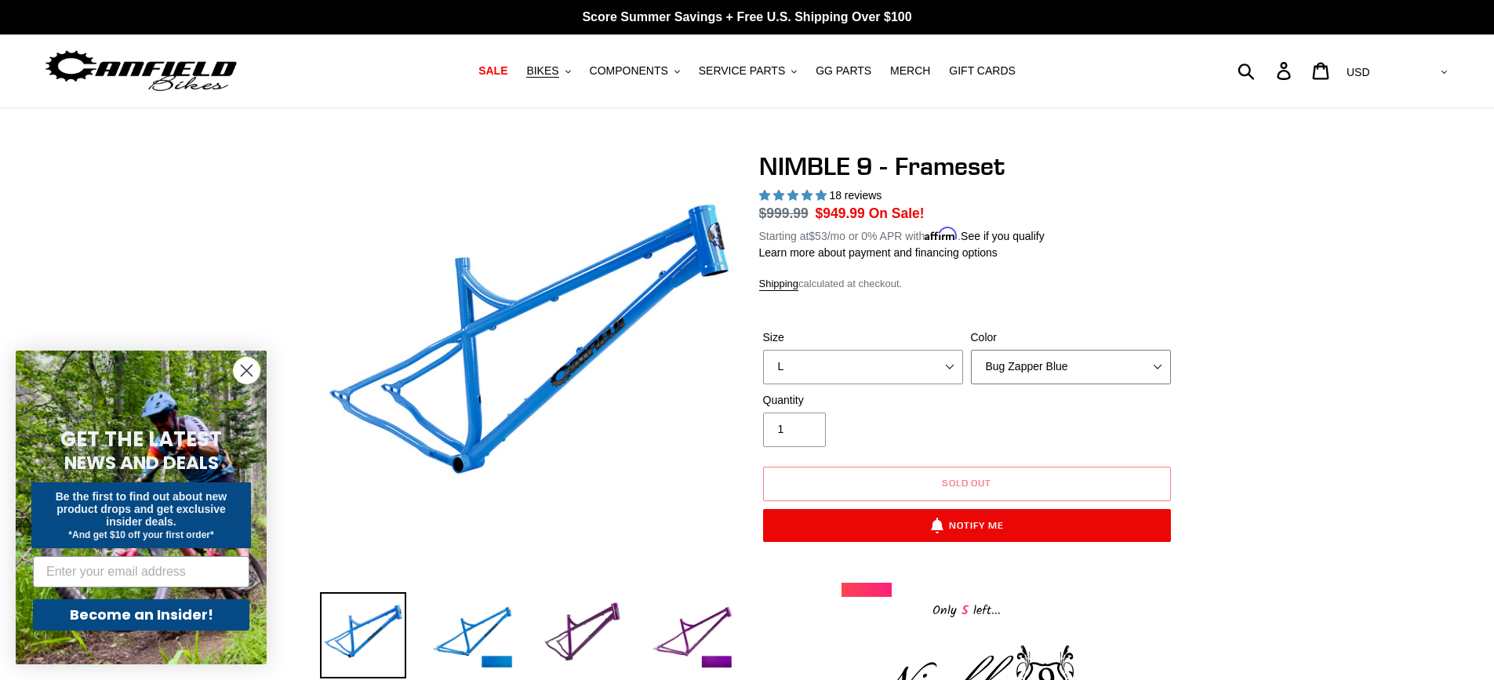
click at [1159, 366] on select "Bug Zapper Blue Purple Haze -Sold Out Galaxy Black" at bounding box center [1071, 367] width 200 height 35
click at [971, 350] on select "Bug Zapper Blue Purple Haze -Sold Out Galaxy Black" at bounding box center [1071, 367] width 200 height 35
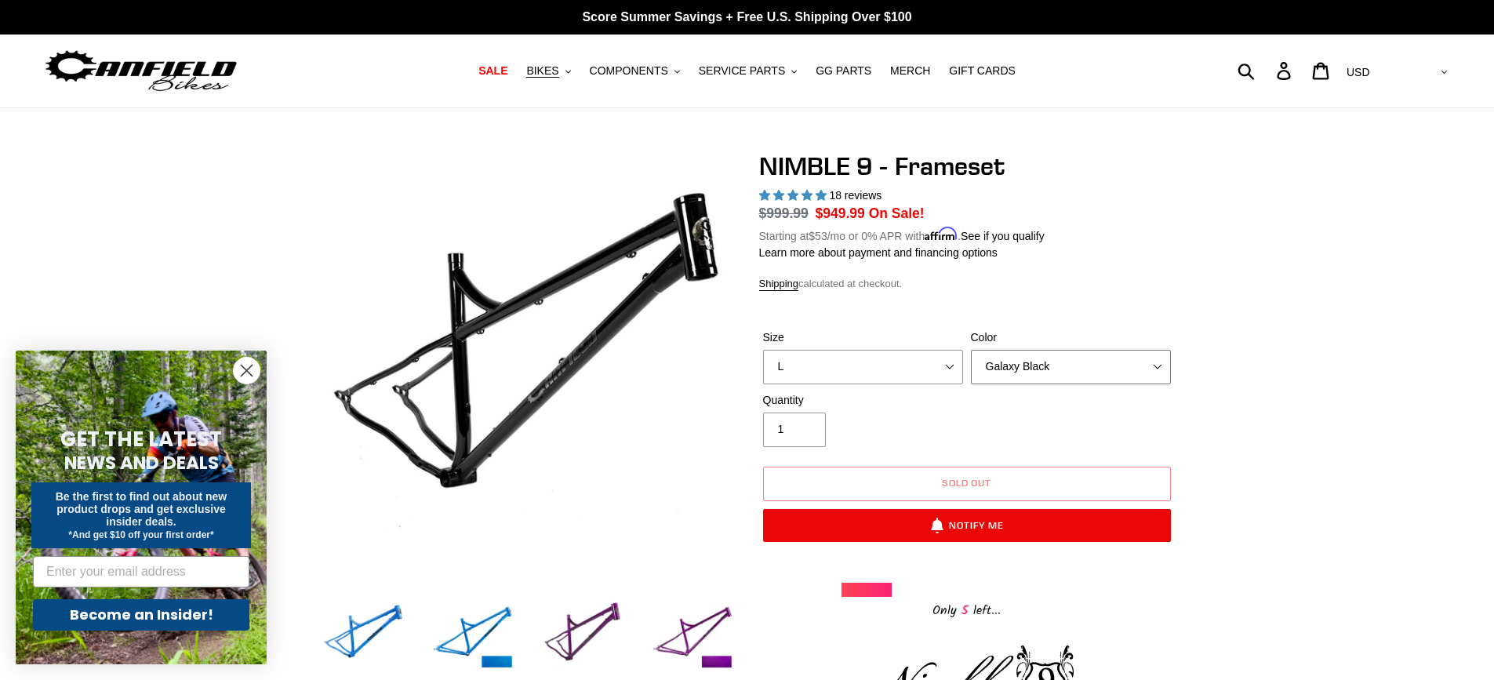
click at [1162, 366] on select "Bug Zapper Blue Purple Haze -Sold Out Galaxy Black" at bounding box center [1071, 367] width 200 height 35
select select "Purple Haze -Sold Out"
click at [971, 350] on select "Bug Zapper Blue Purple Haze -Sold Out Galaxy Black" at bounding box center [1071, 367] width 200 height 35
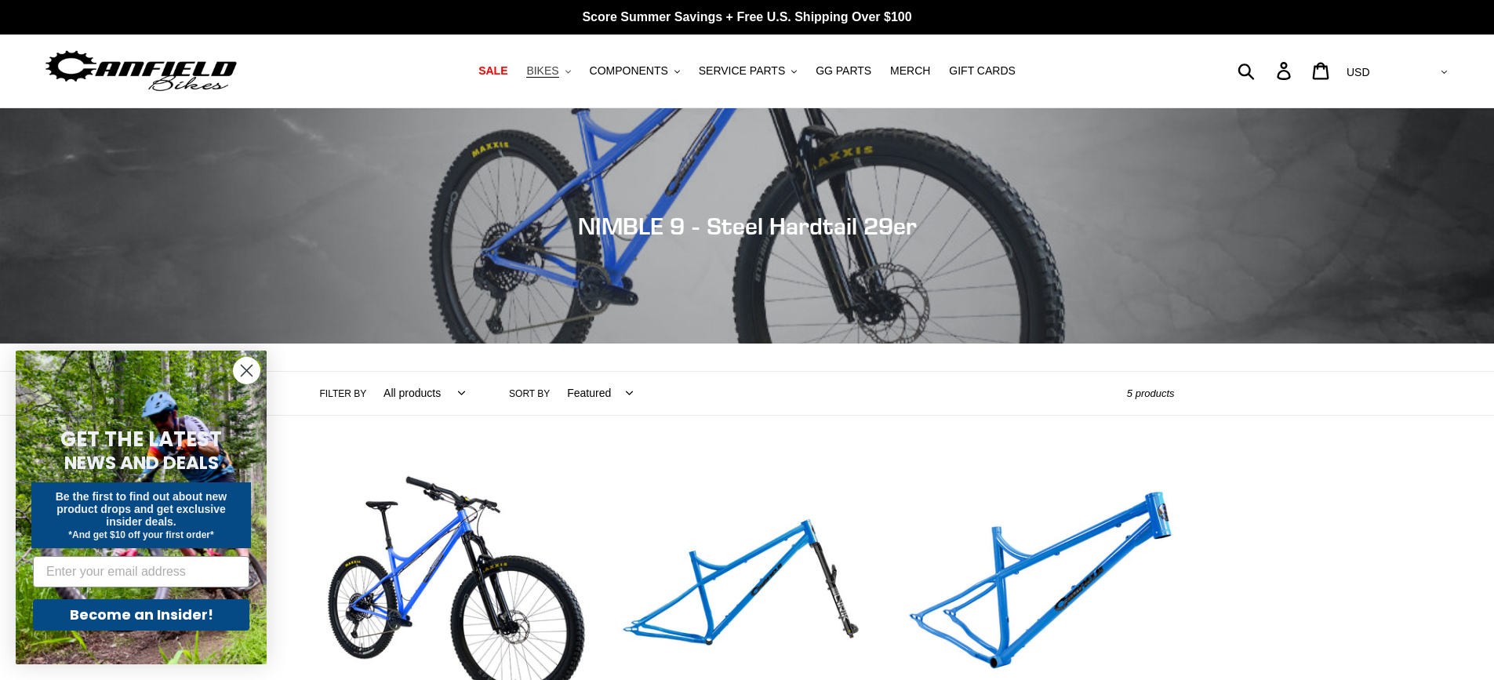
click at [578, 76] on button "BIKES .cls-1{fill:#231f20}" at bounding box center [549, 70] width 60 height 21
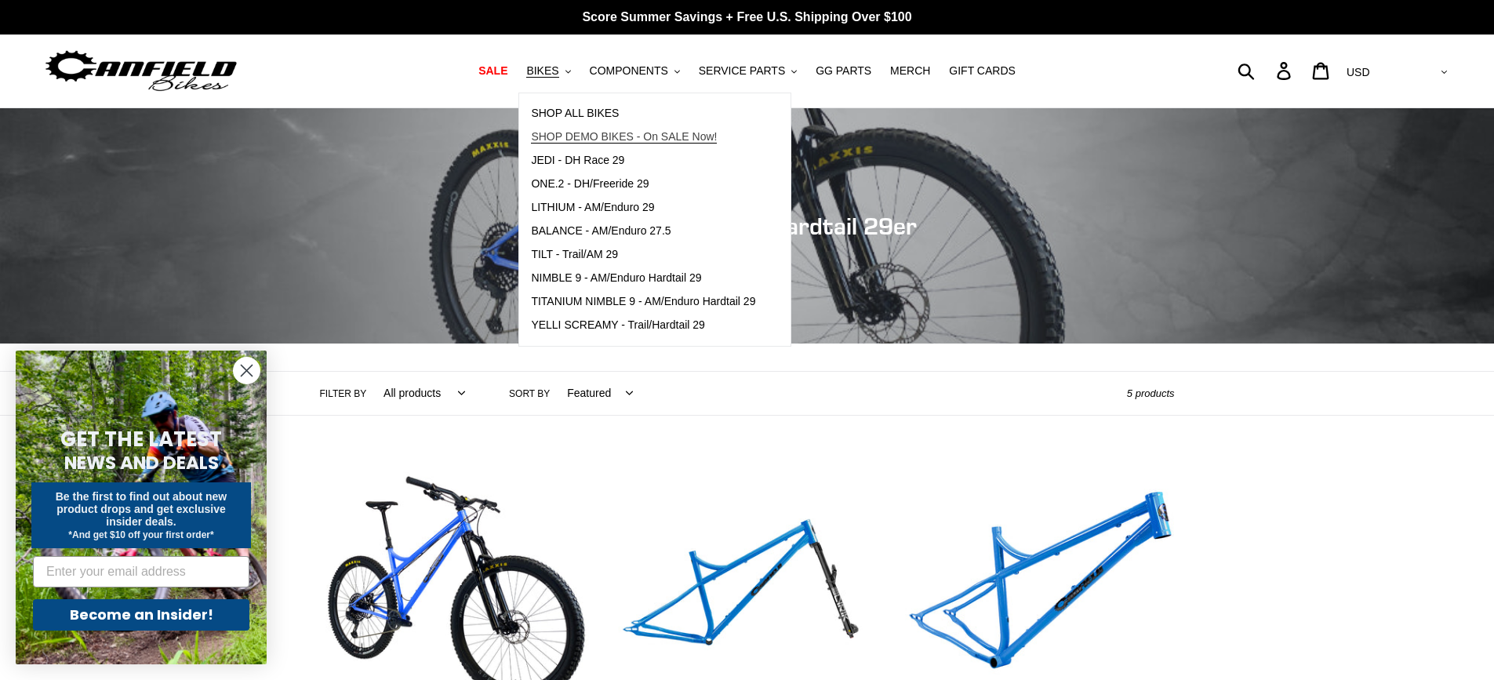
click at [616, 133] on span "SHOP DEMO BIKES - On SALE Now!" at bounding box center [624, 136] width 186 height 13
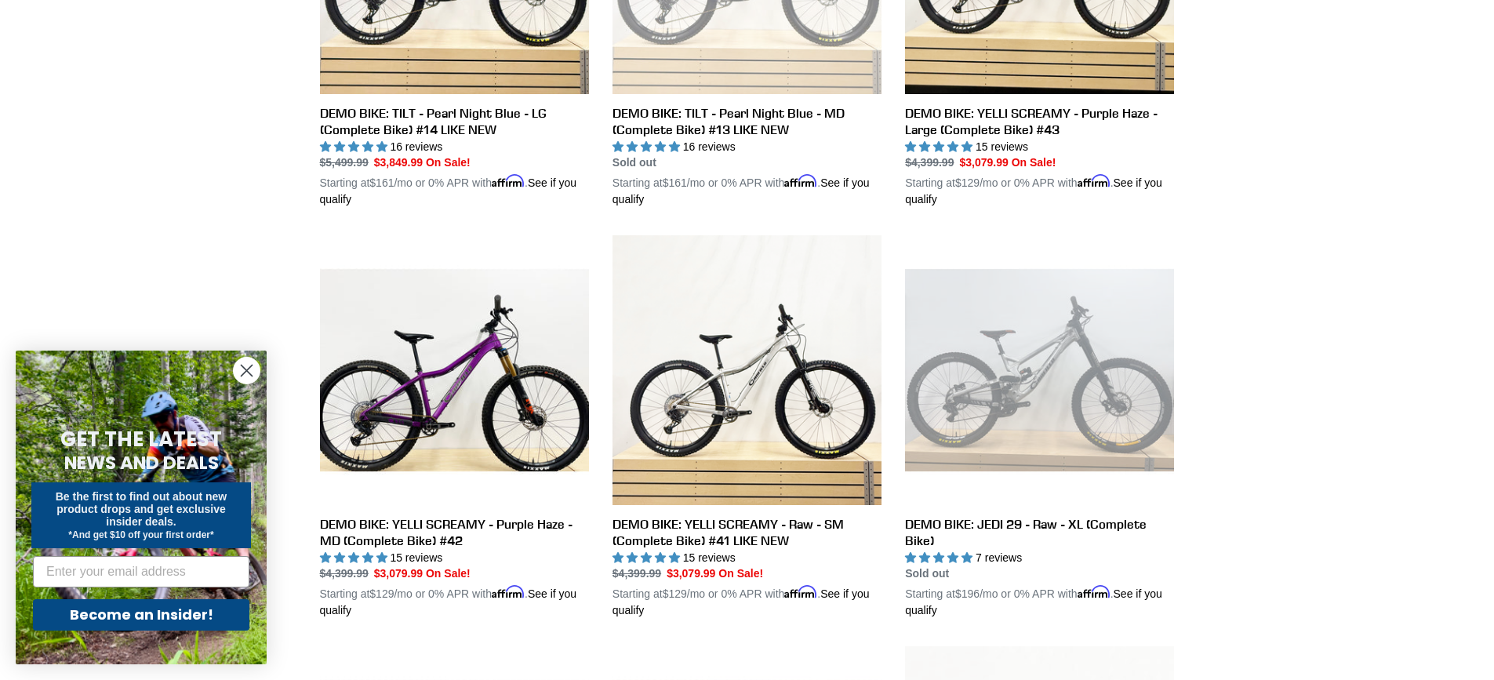
scroll to position [784, 0]
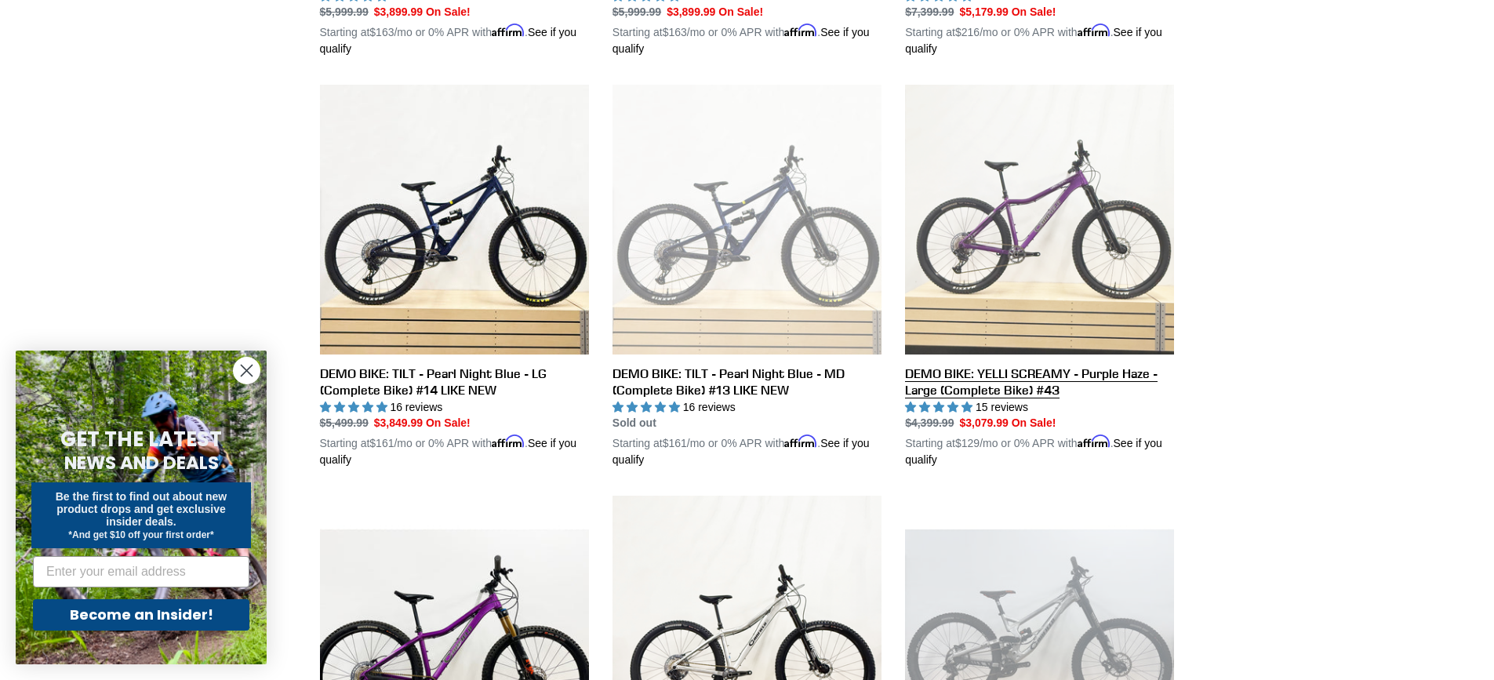
click at [984, 377] on link "DEMO BIKE: YELLI SCREAMY - Purple Haze - Large (Complete Bike) #43" at bounding box center [1039, 277] width 269 height 384
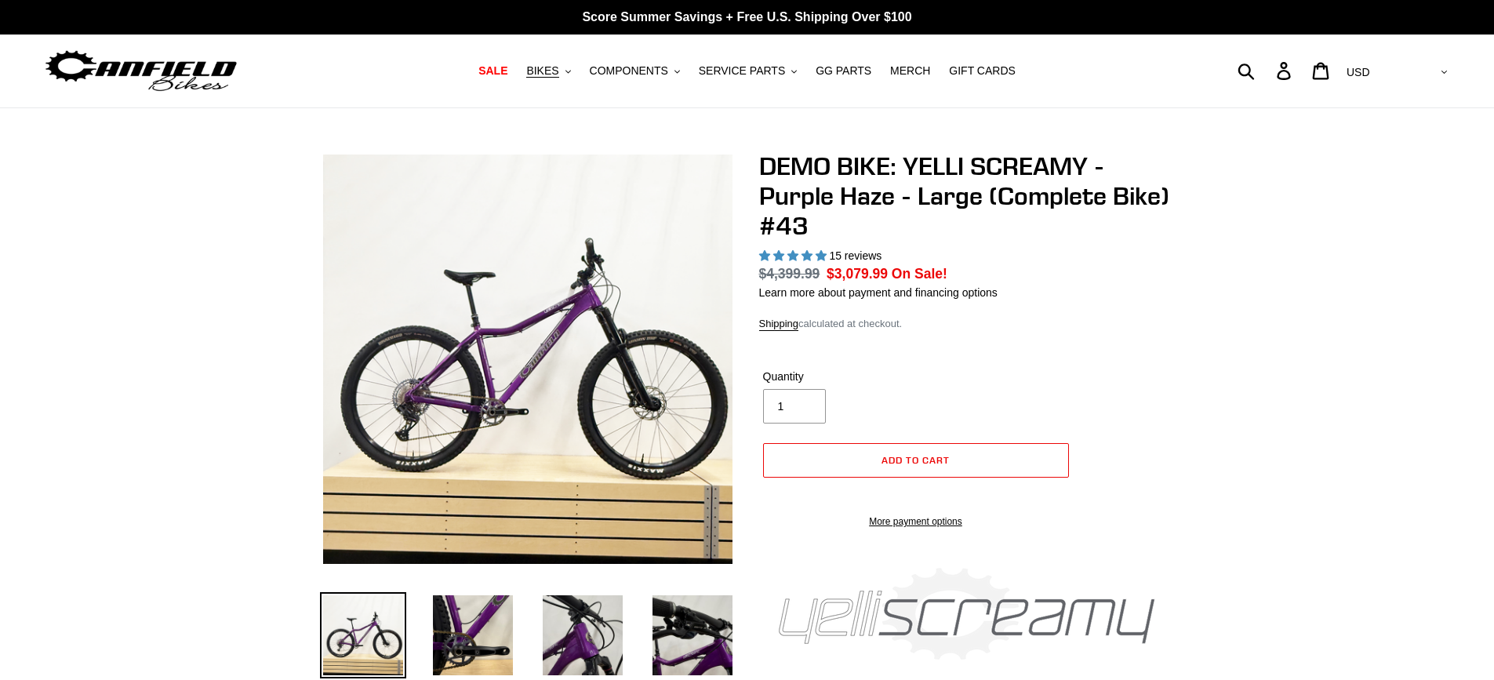
select select "highest-rating"
